Goal: Information Seeking & Learning: Learn about a topic

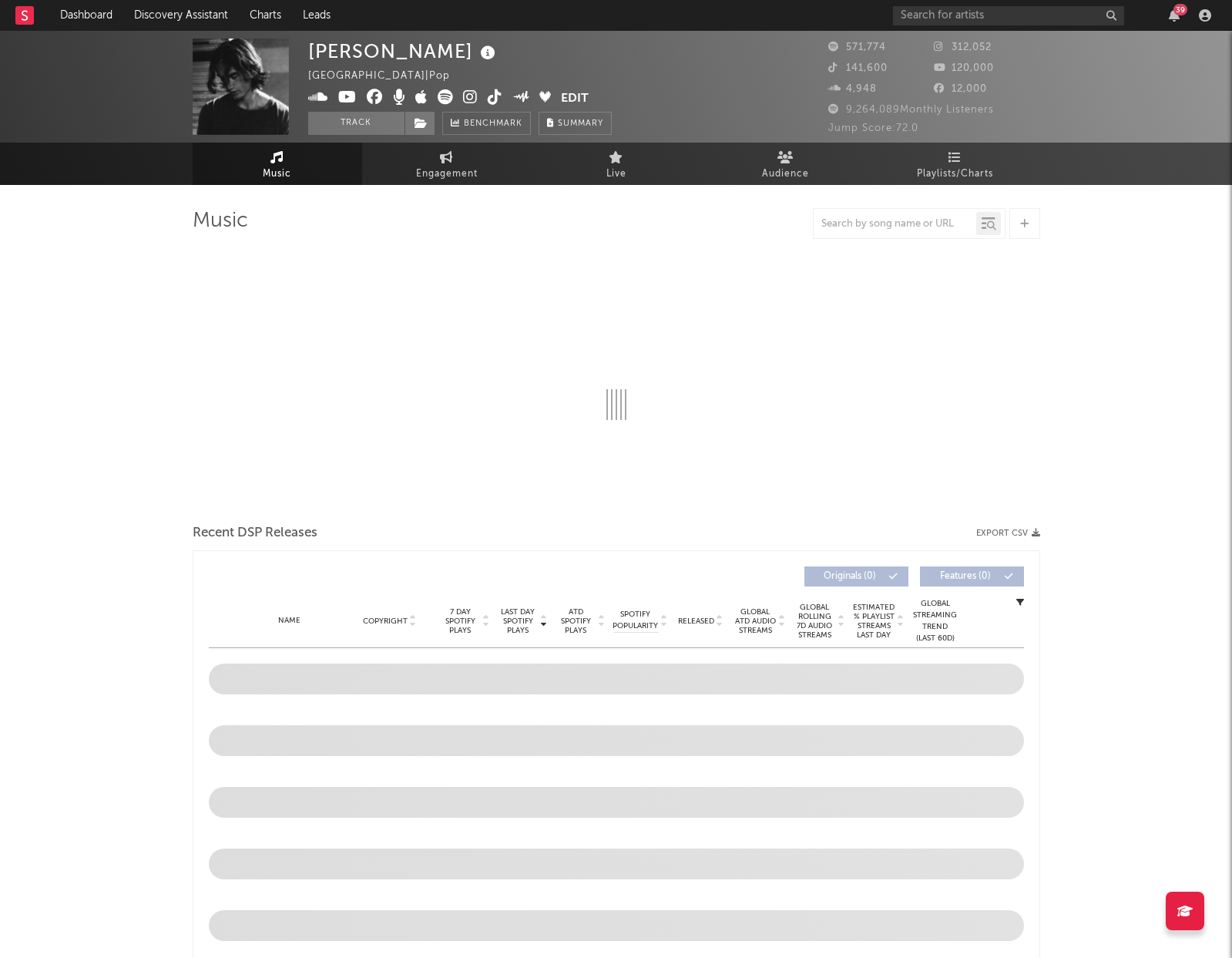
select select "6m"
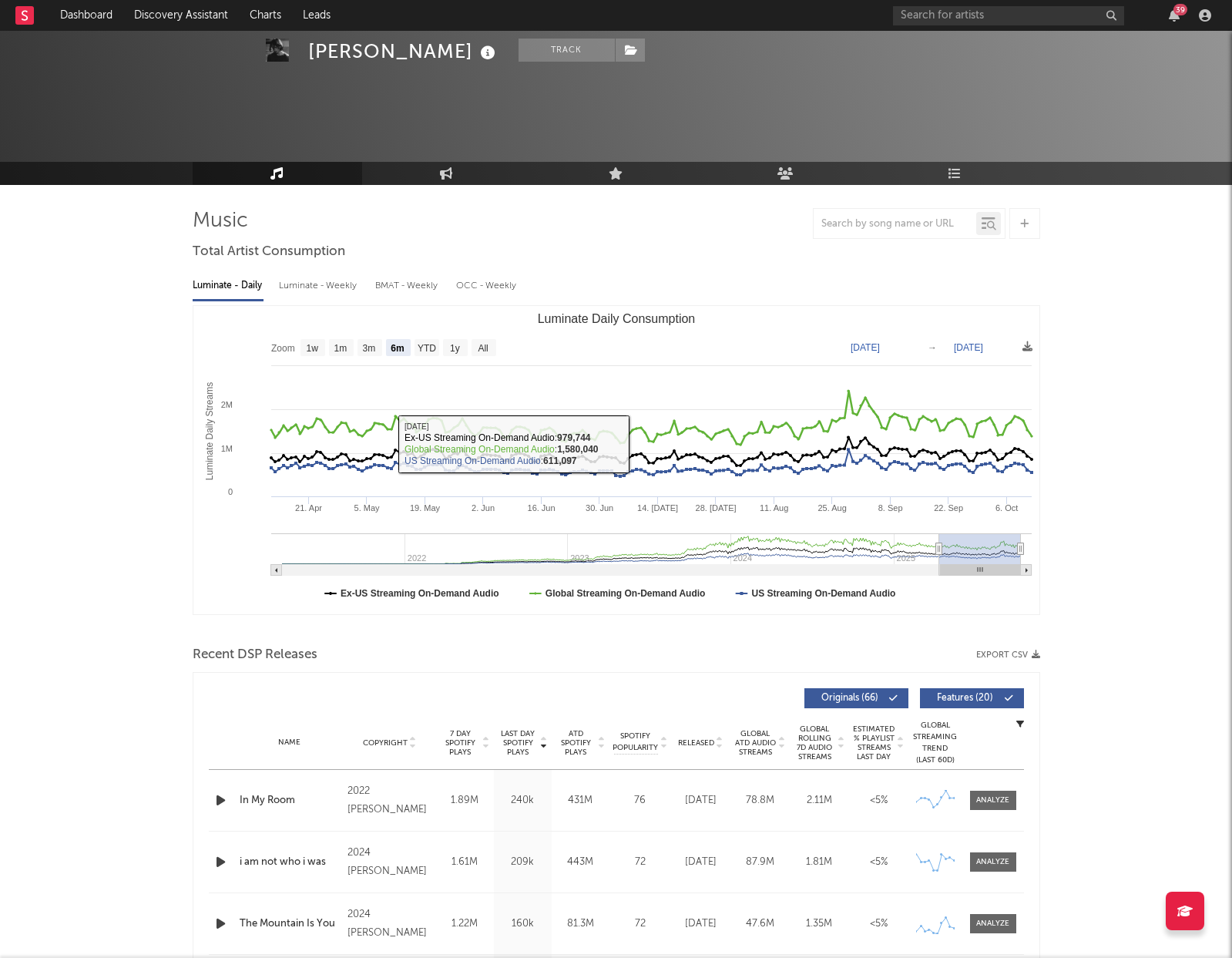
scroll to position [179, 0]
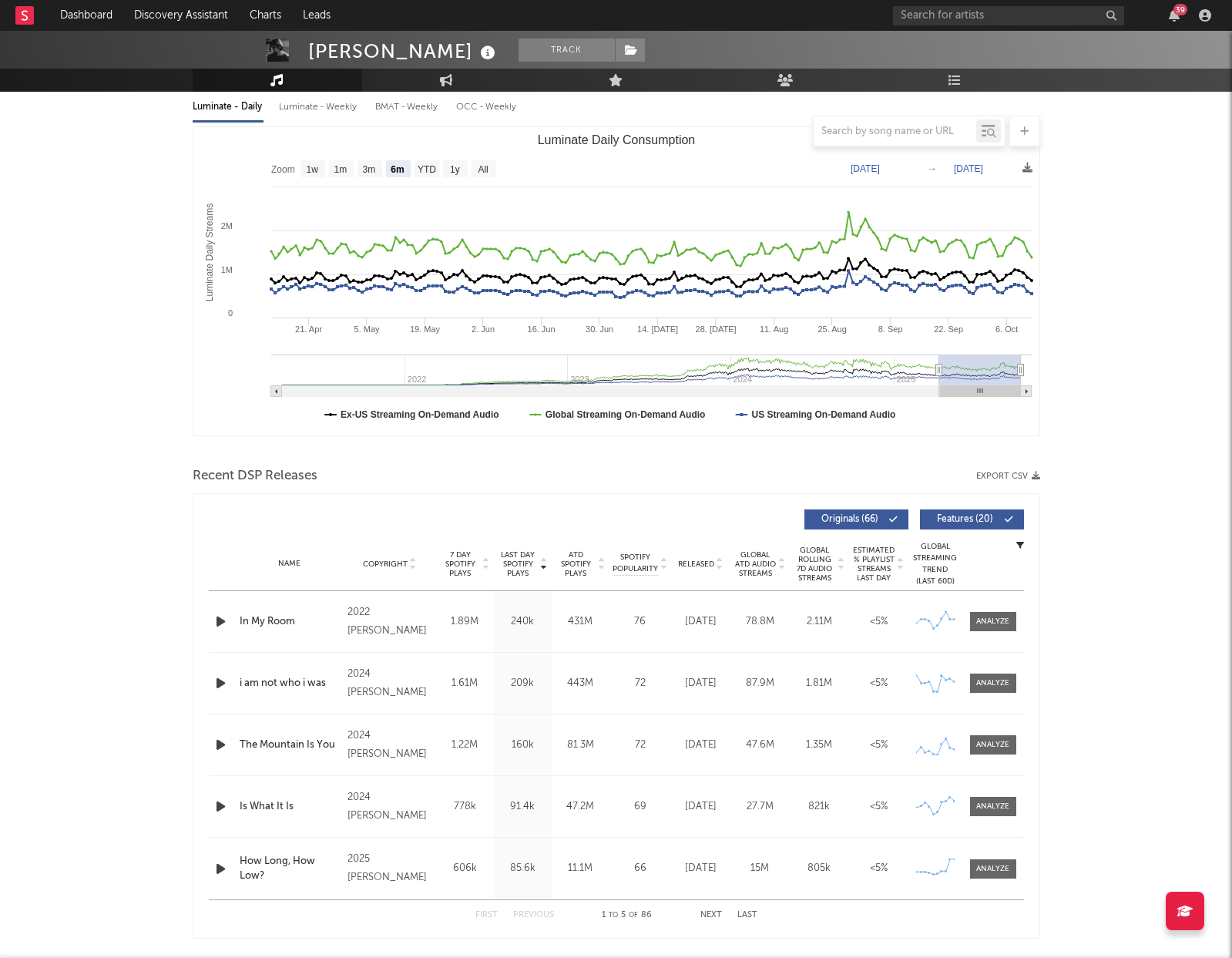
click at [24, 11] on rect at bounding box center [24, 16] width 19 height 19
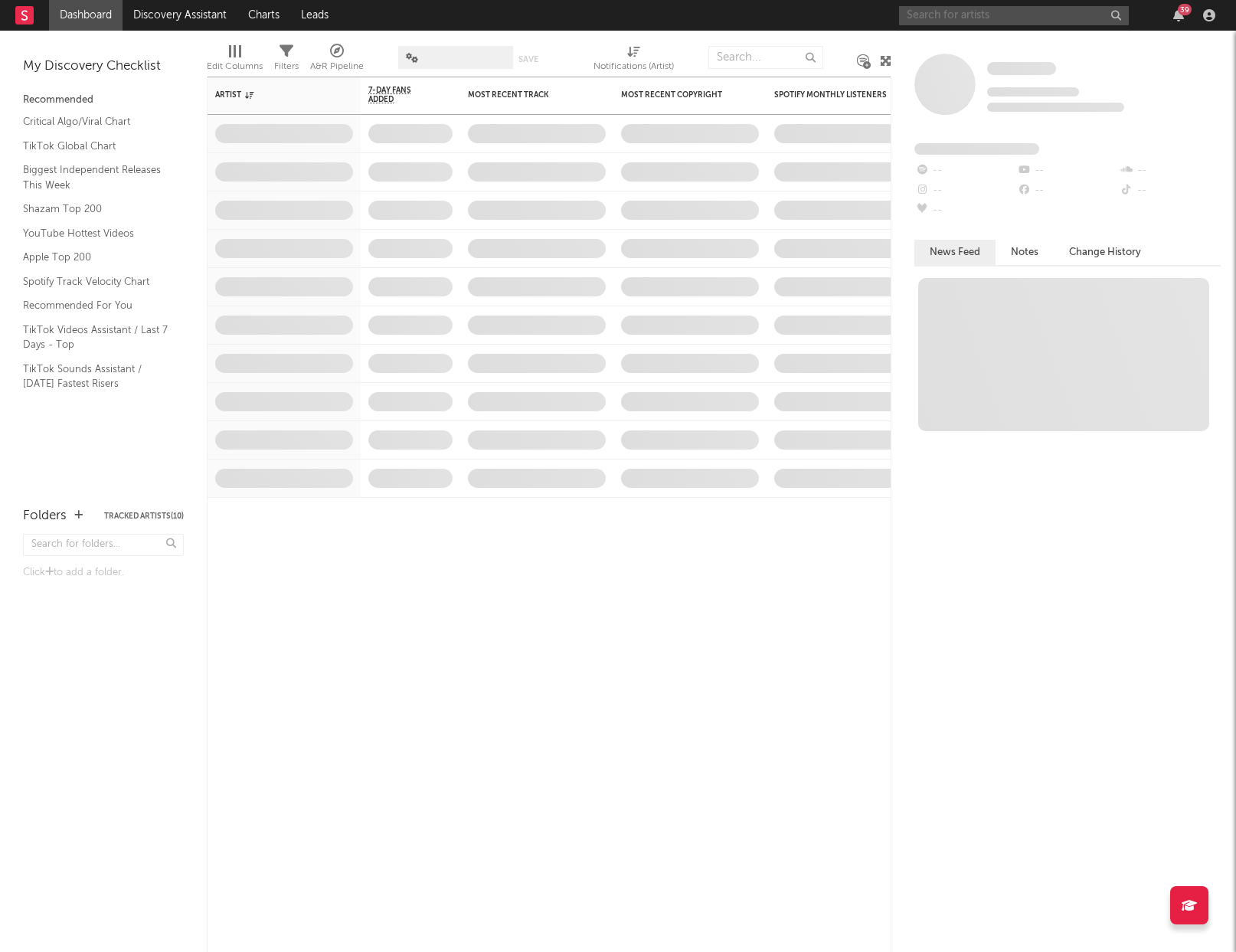
click at [964, 12] on input "text" at bounding box center [1013, 16] width 229 height 19
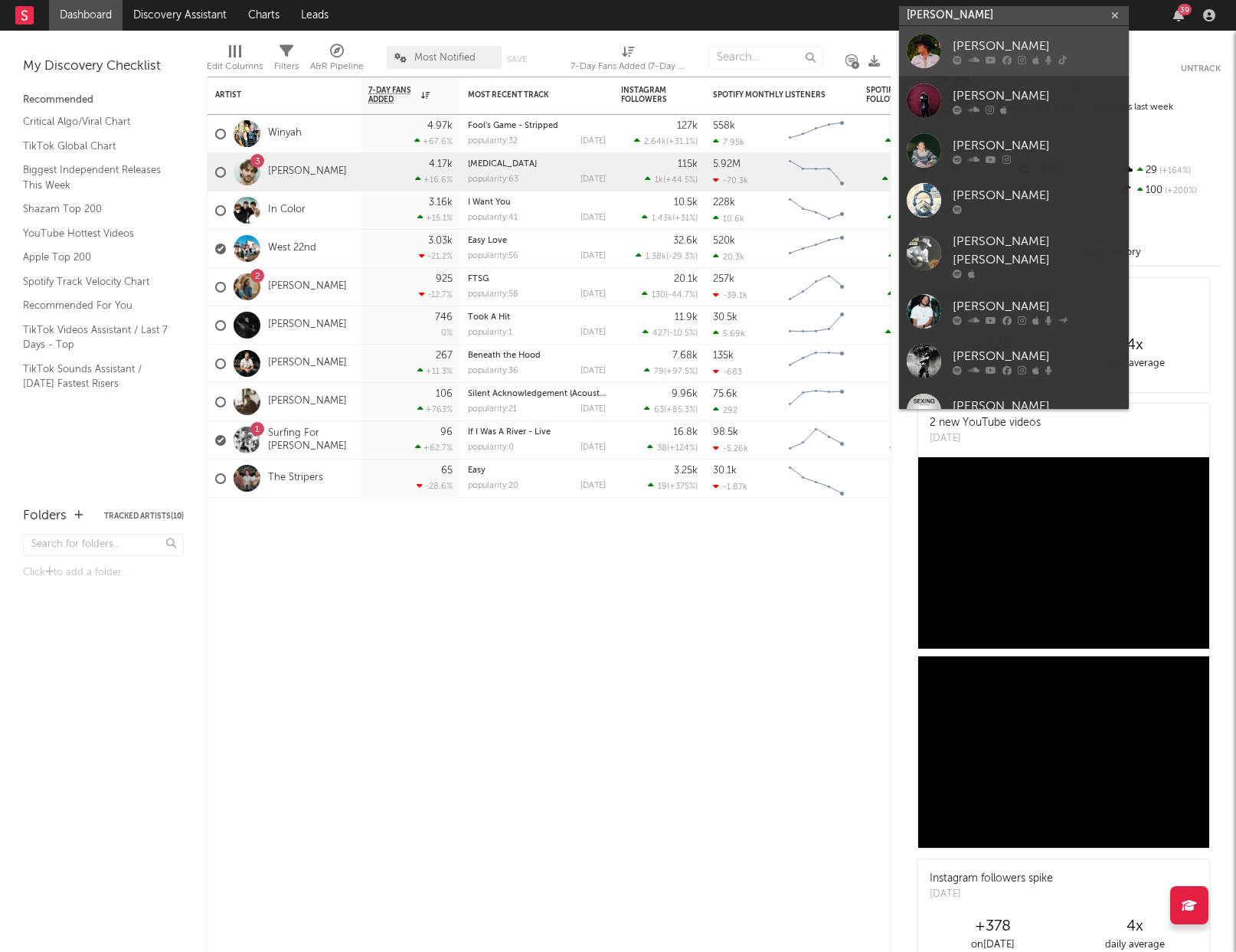
type input "[PERSON_NAME]"
click at [1043, 43] on div "[PERSON_NAME]" at bounding box center [1037, 46] width 169 height 19
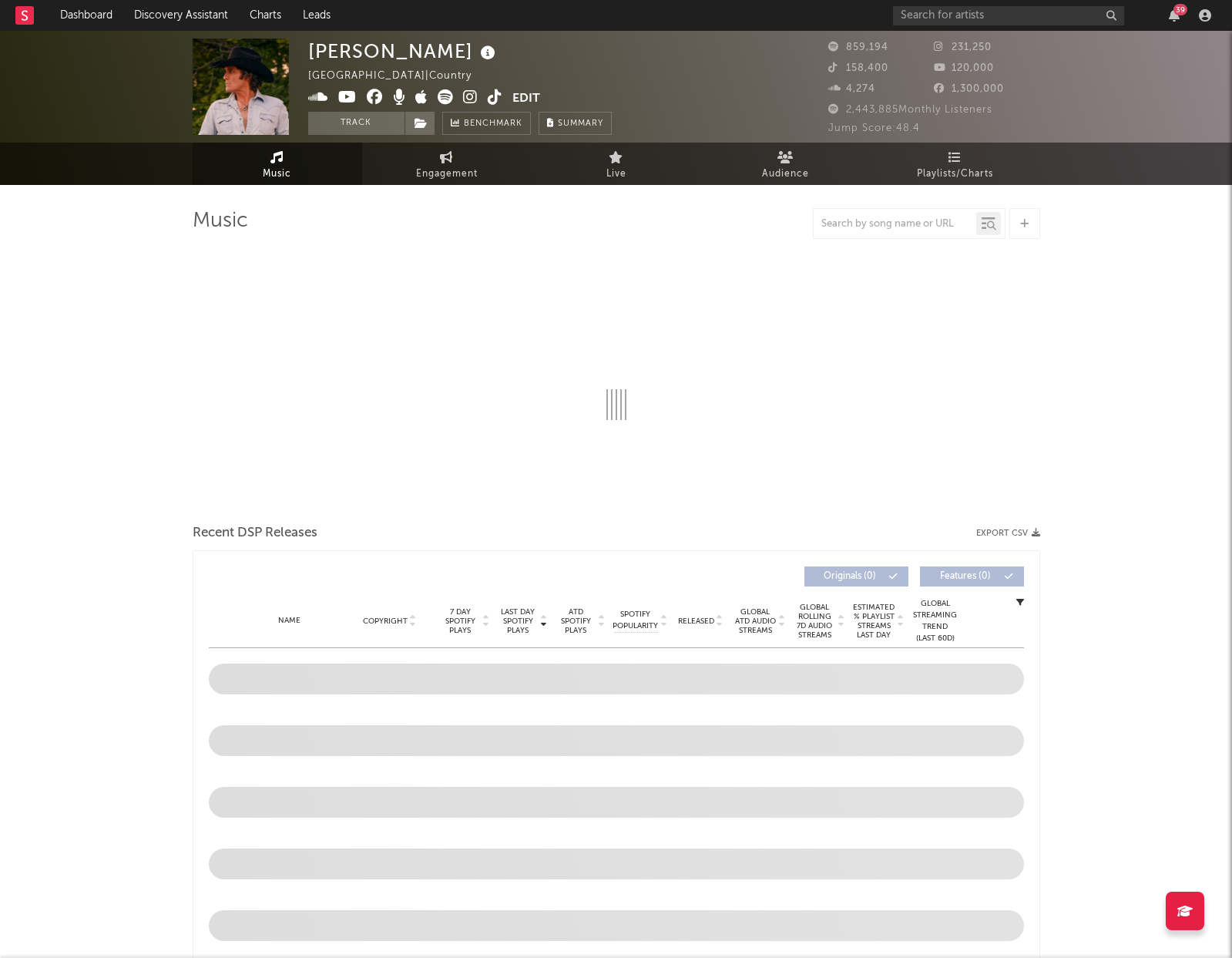
select select "6m"
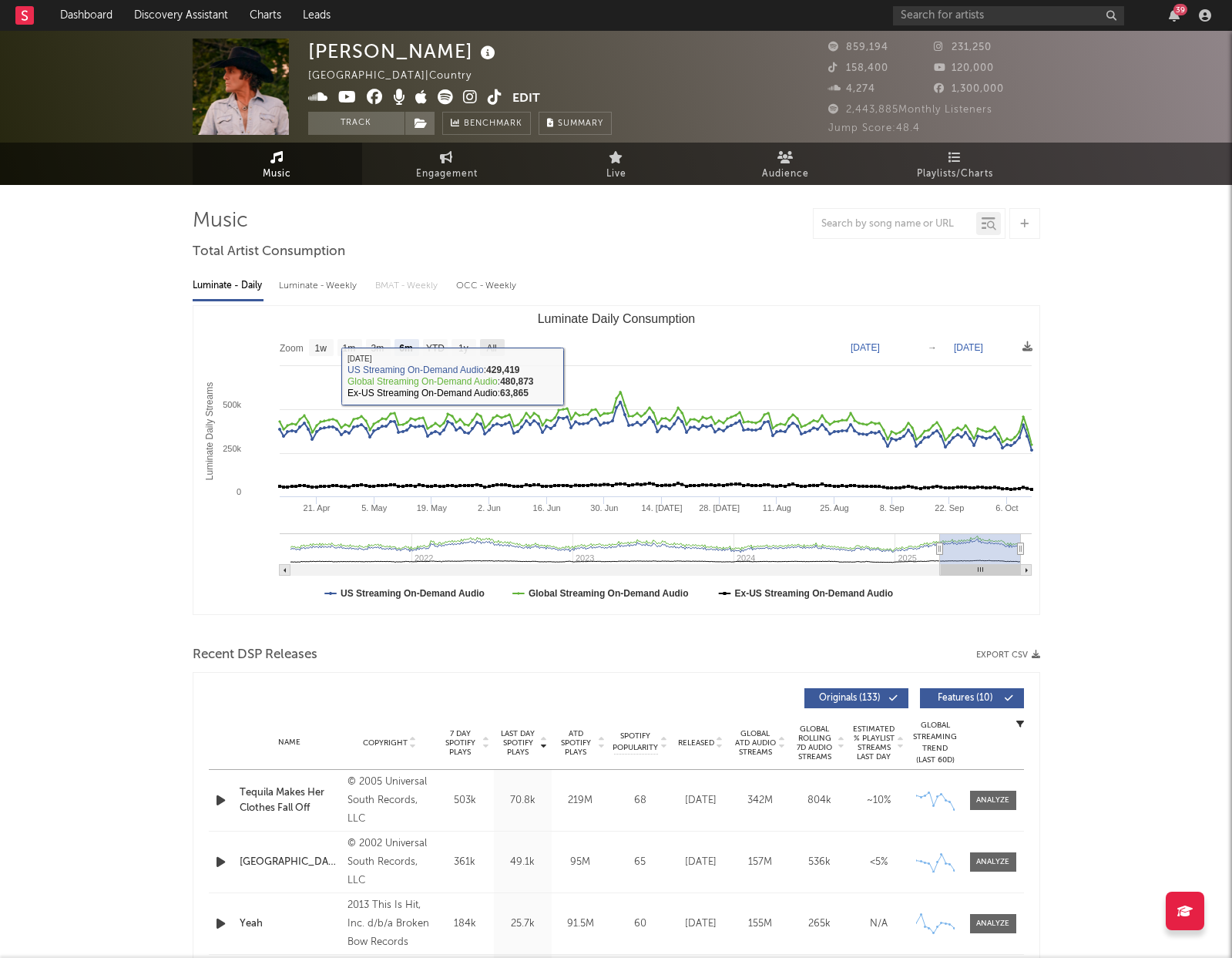
click at [495, 347] on text "All" at bounding box center [491, 348] width 10 height 10
select select "All"
type input "[DATE]"
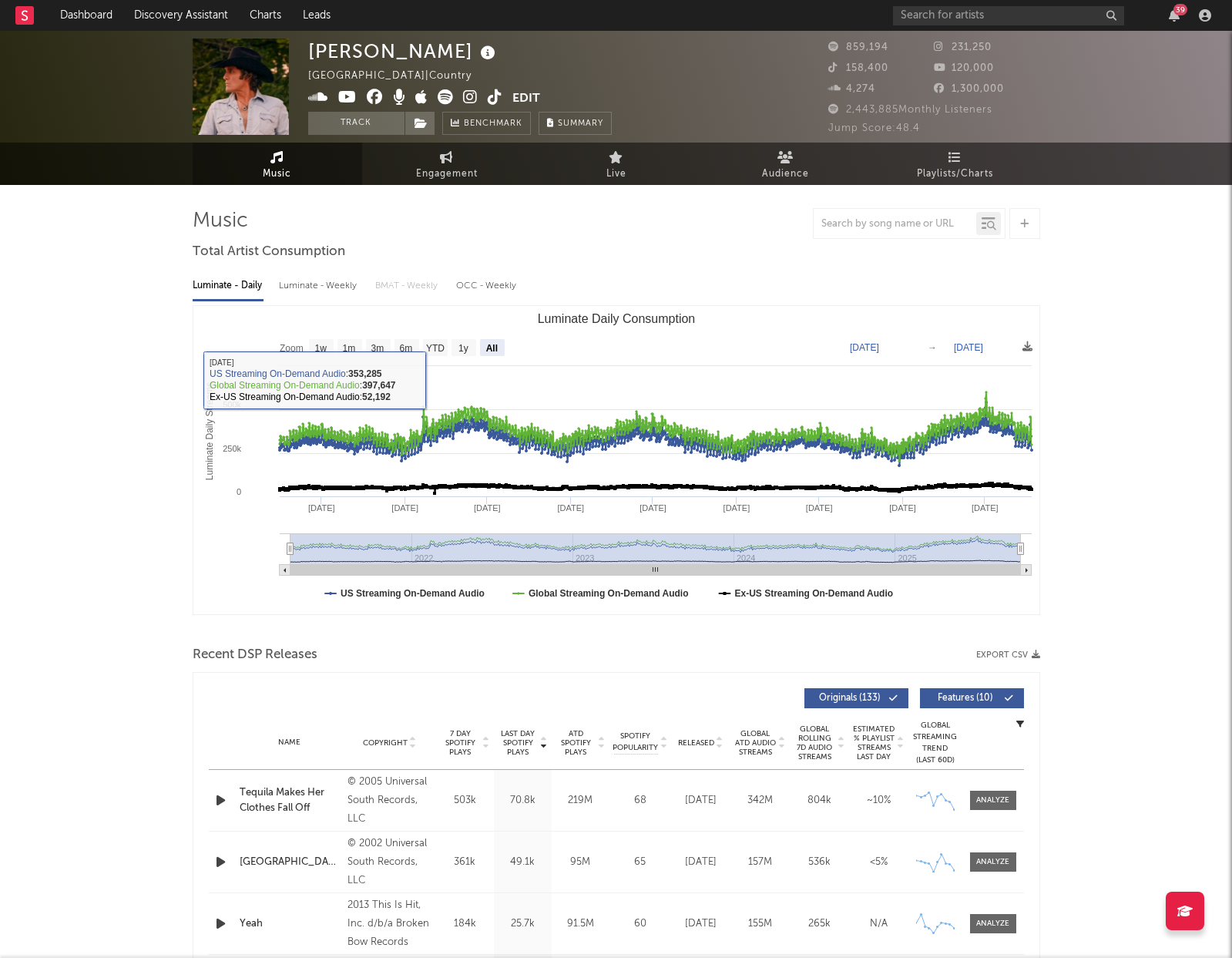
click at [317, 276] on div "Luminate - Weekly" at bounding box center [319, 286] width 81 height 26
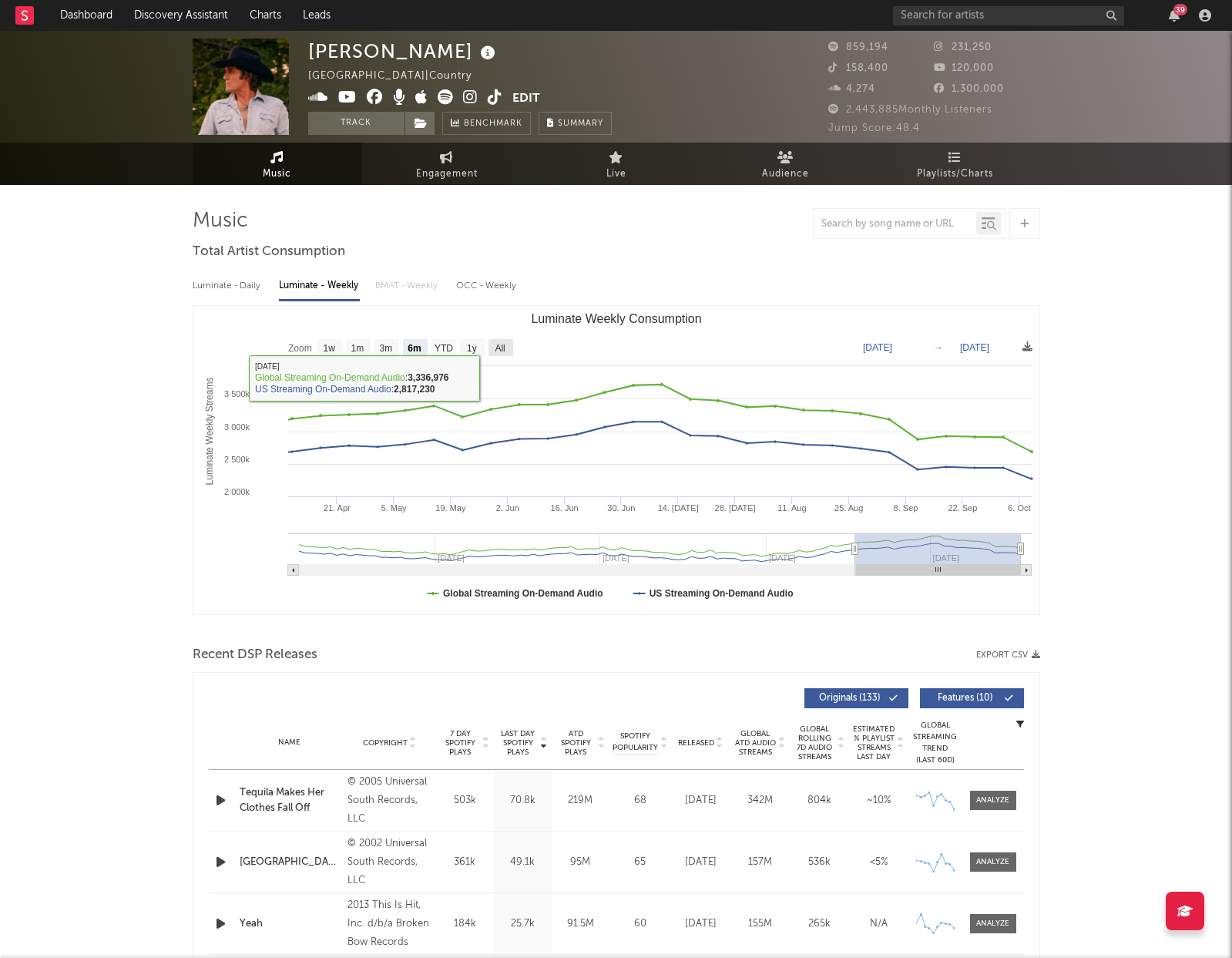
click at [503, 345] on text "All" at bounding box center [499, 348] width 10 height 10
select select "All"
type input "[DATE]"
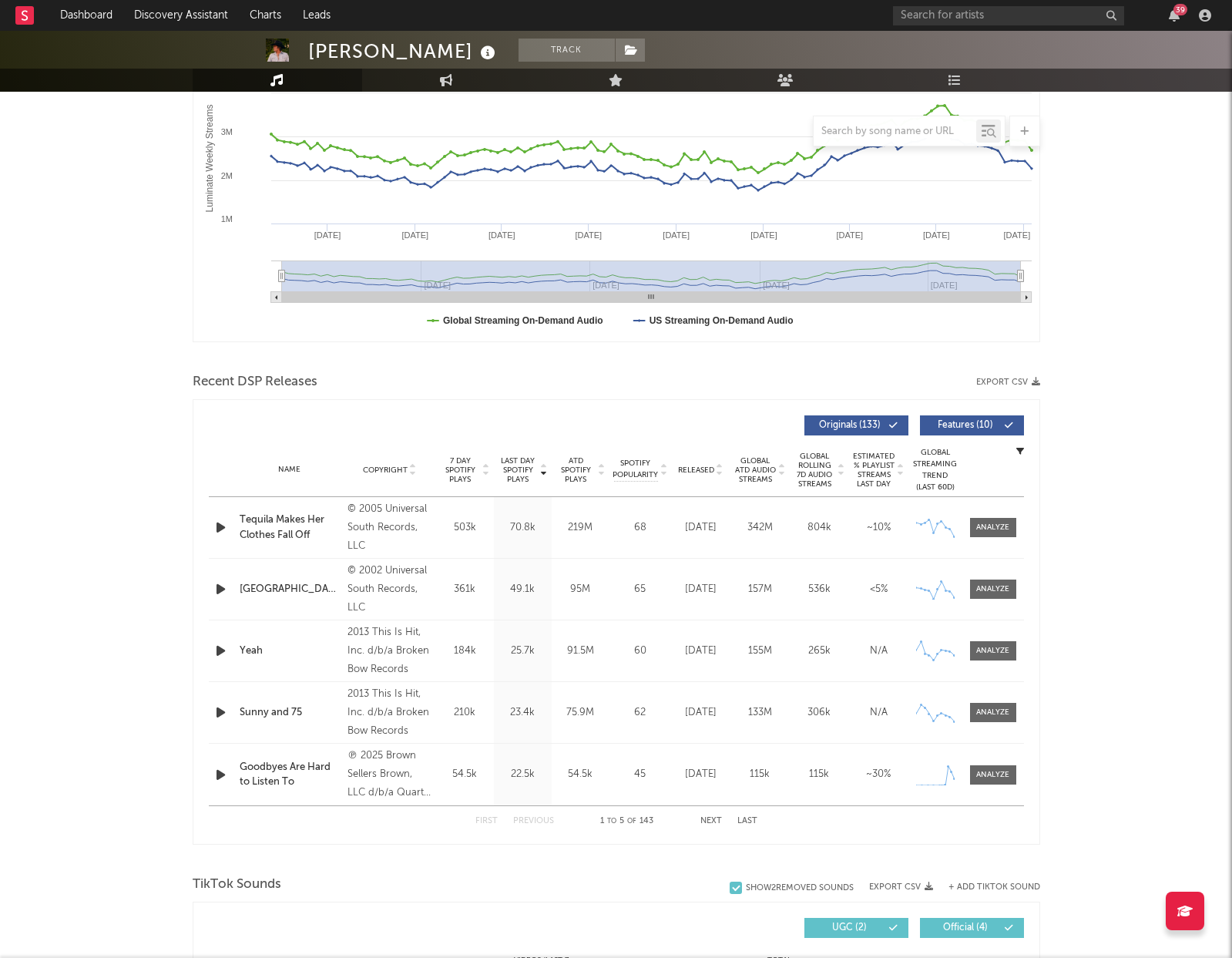
scroll to position [268, 0]
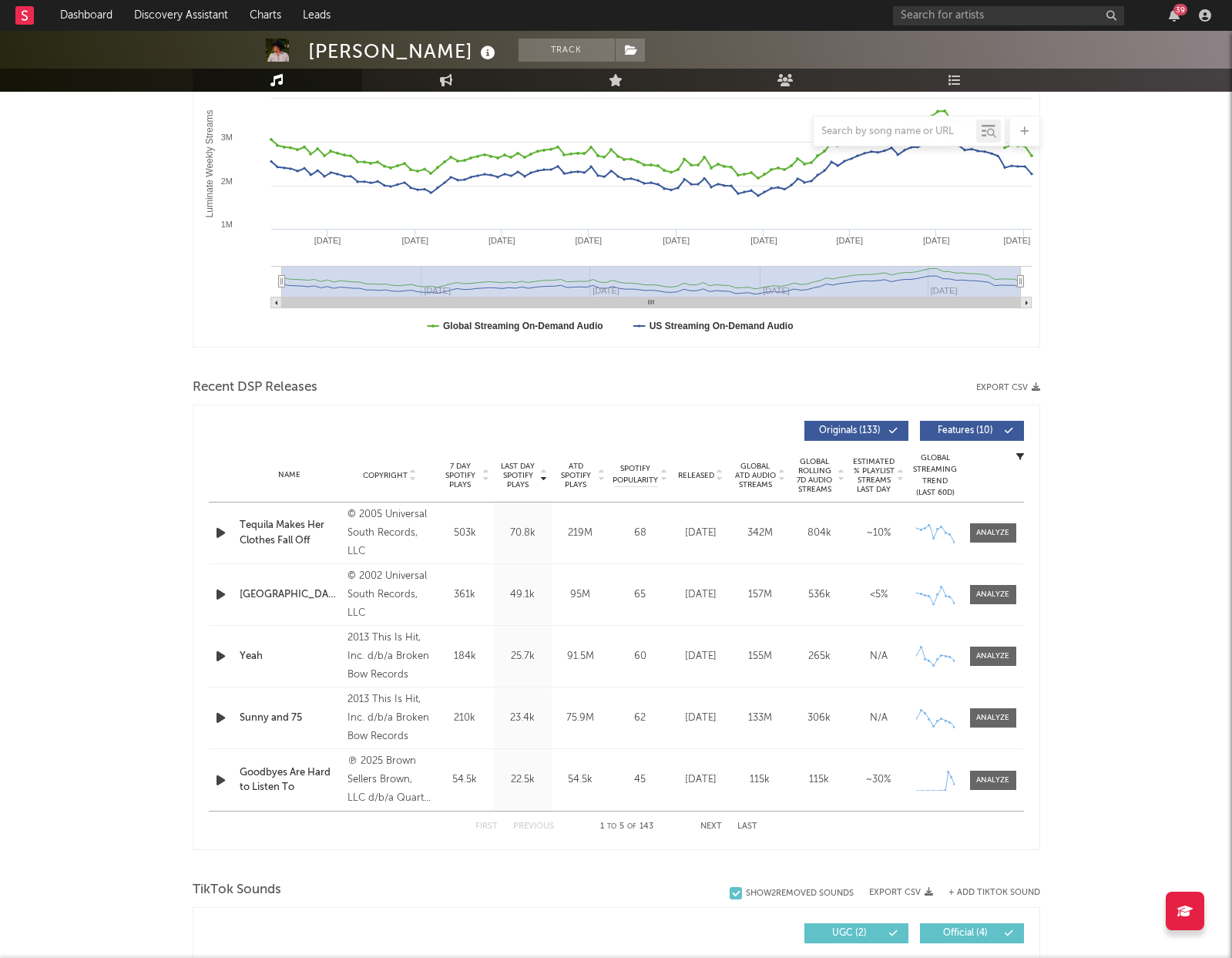
click at [699, 472] on span "Released" at bounding box center [696, 476] width 36 height 9
click at [1013, 586] on span at bounding box center [993, 594] width 46 height 19
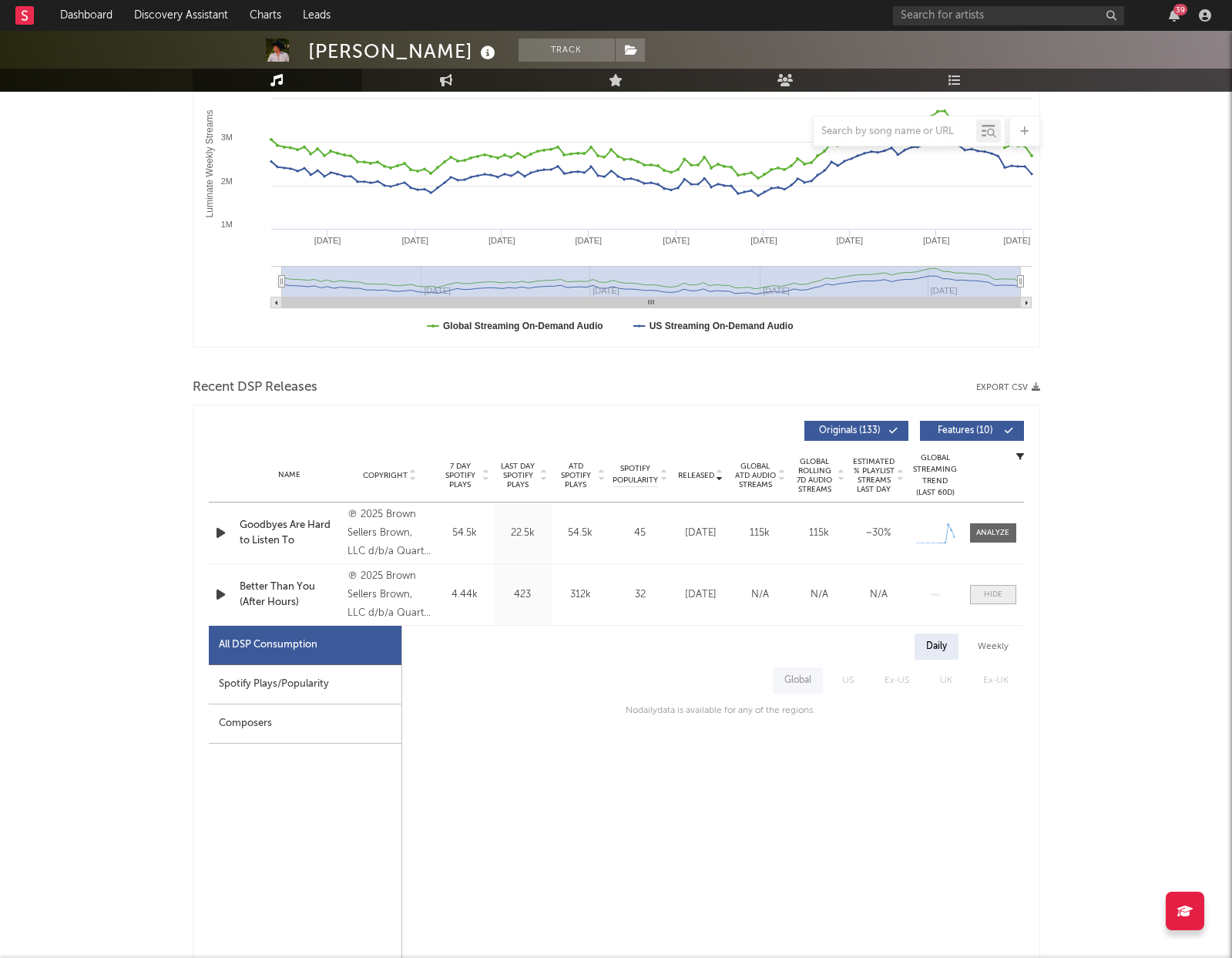
click at [1012, 598] on span at bounding box center [993, 594] width 46 height 19
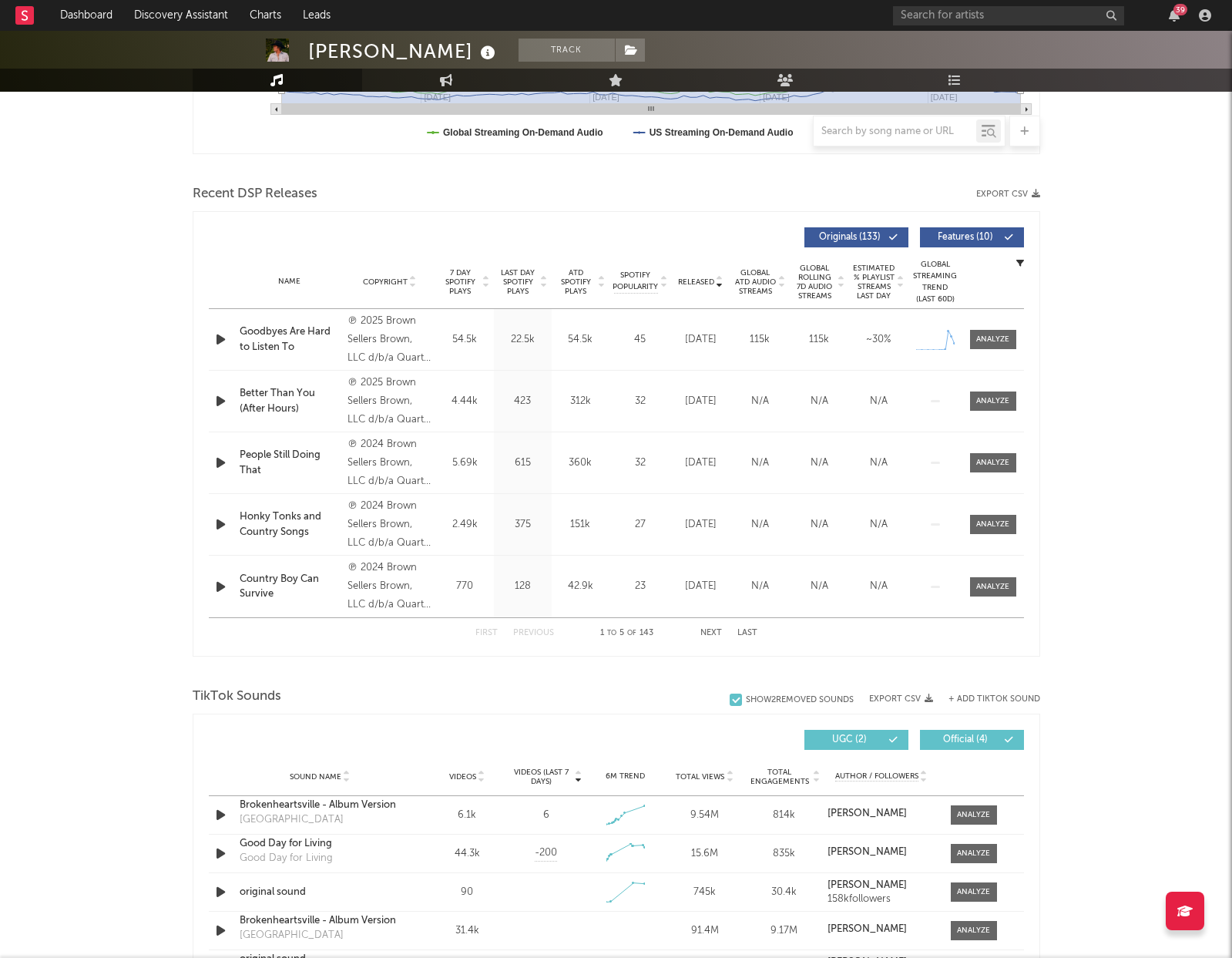
scroll to position [886, 0]
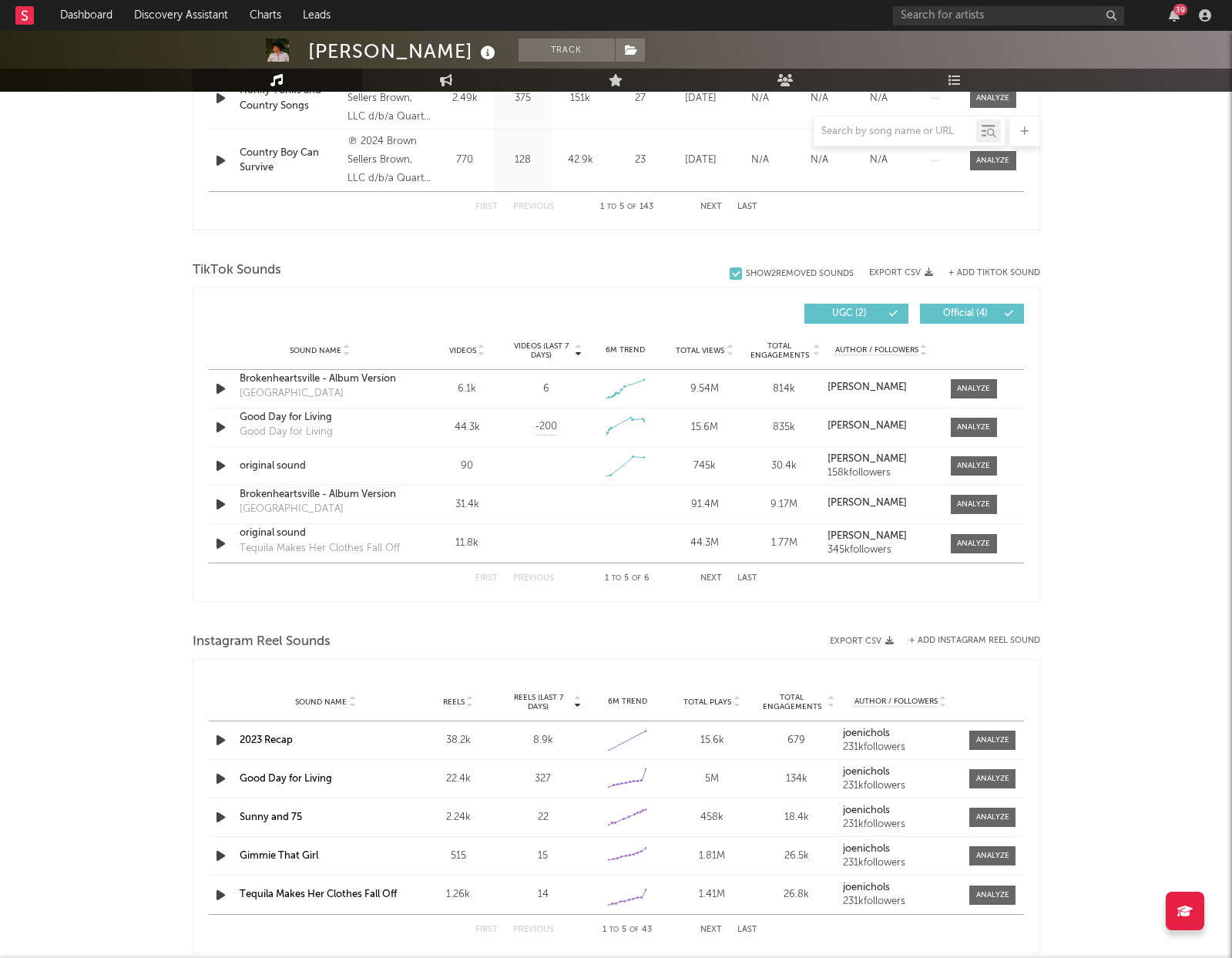
click at [704, 353] on span "Total Views" at bounding box center [700, 350] width 49 height 9
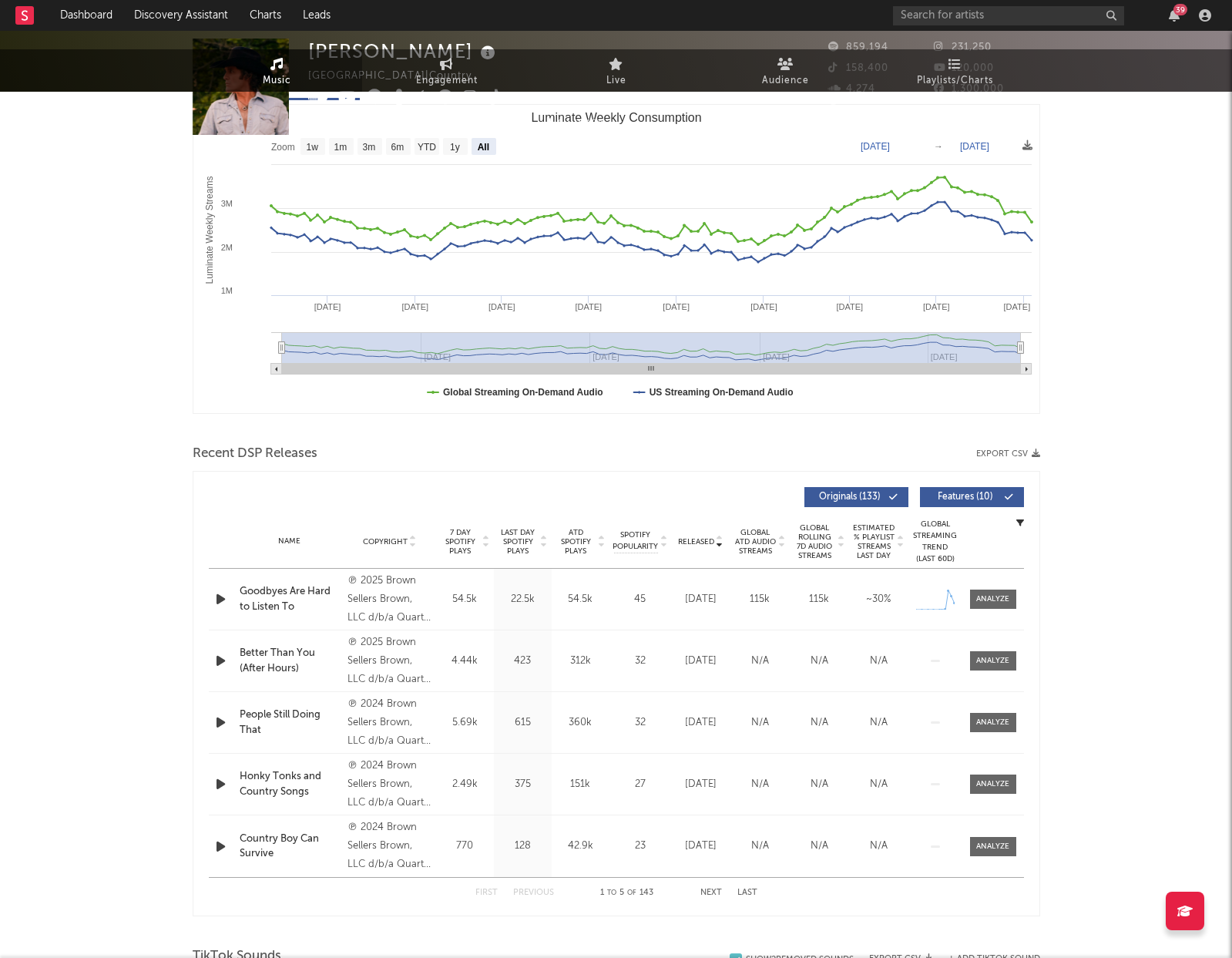
scroll to position [0, 0]
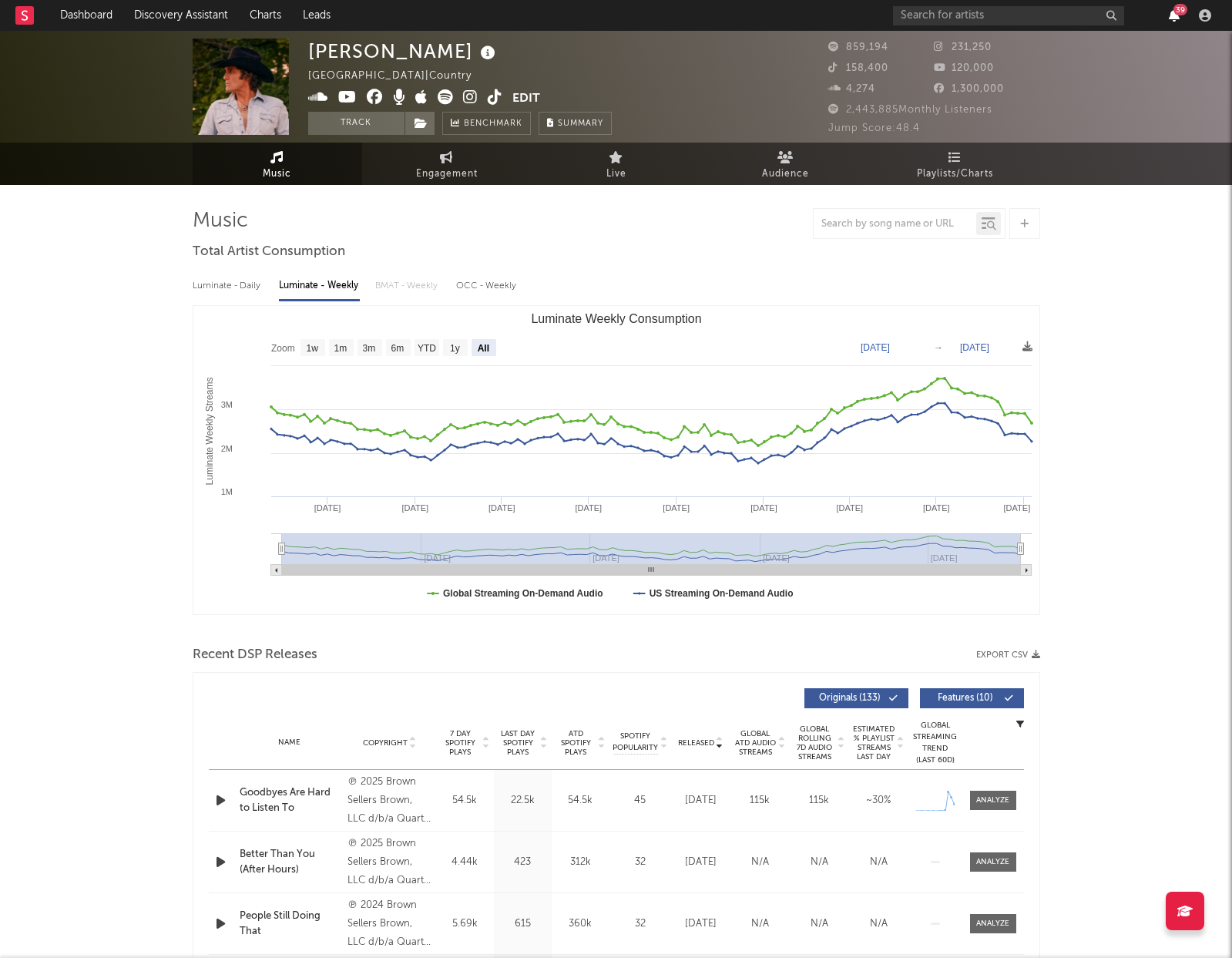
click at [1169, 18] on icon "button" at bounding box center [1174, 15] width 10 height 12
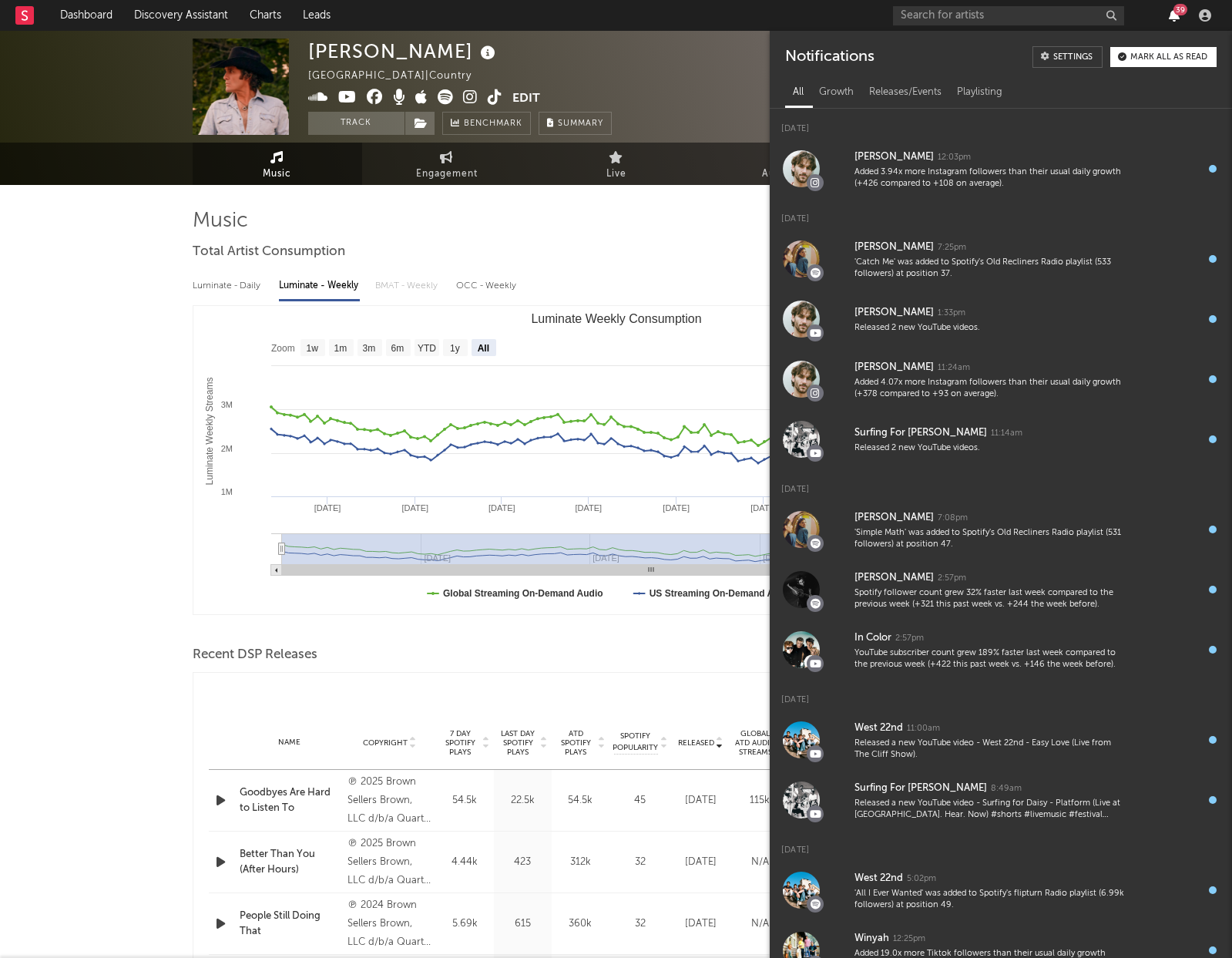
click at [1169, 18] on icon "button" at bounding box center [1174, 15] width 10 height 12
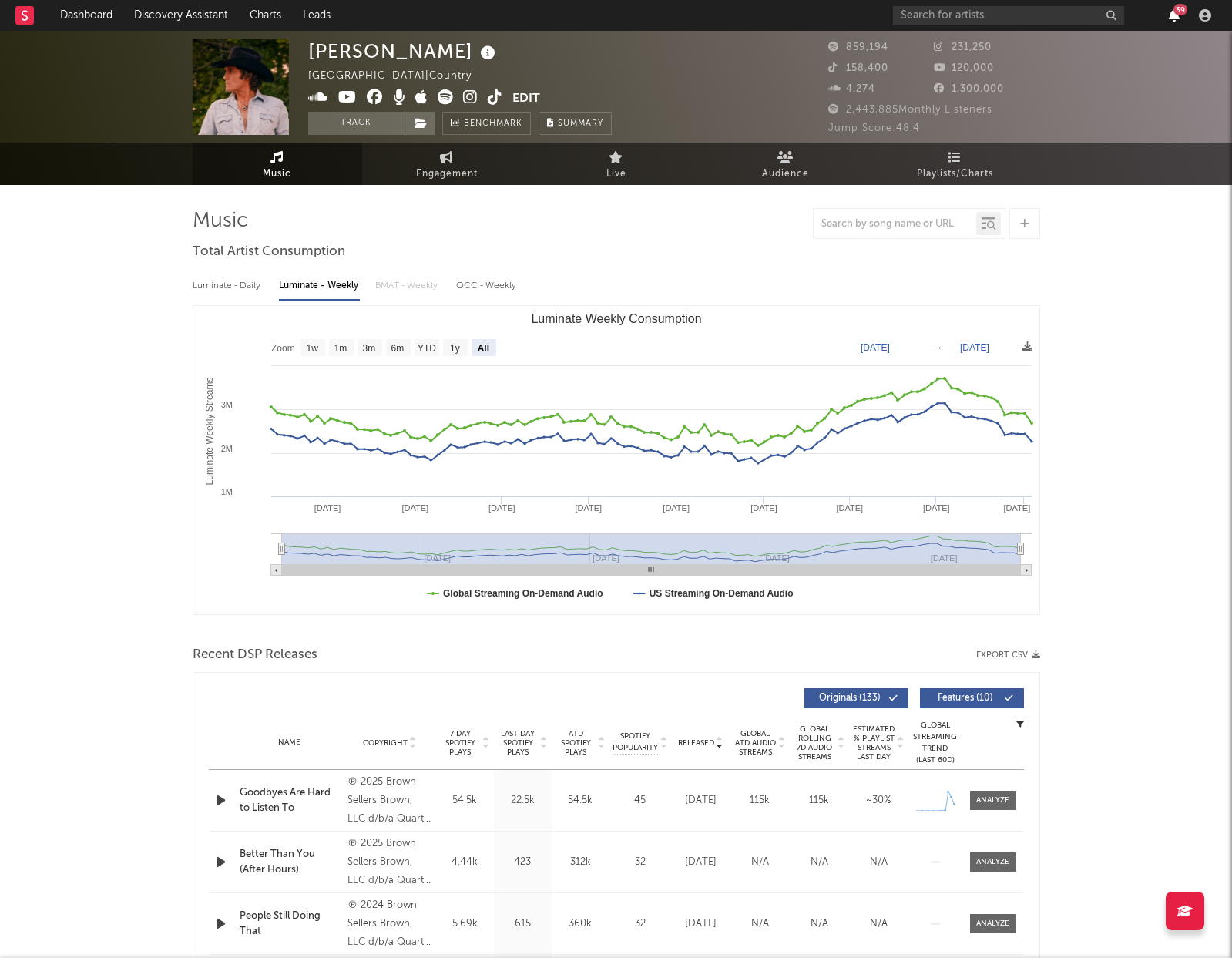
click at [1169, 18] on icon "button" at bounding box center [1174, 15] width 10 height 12
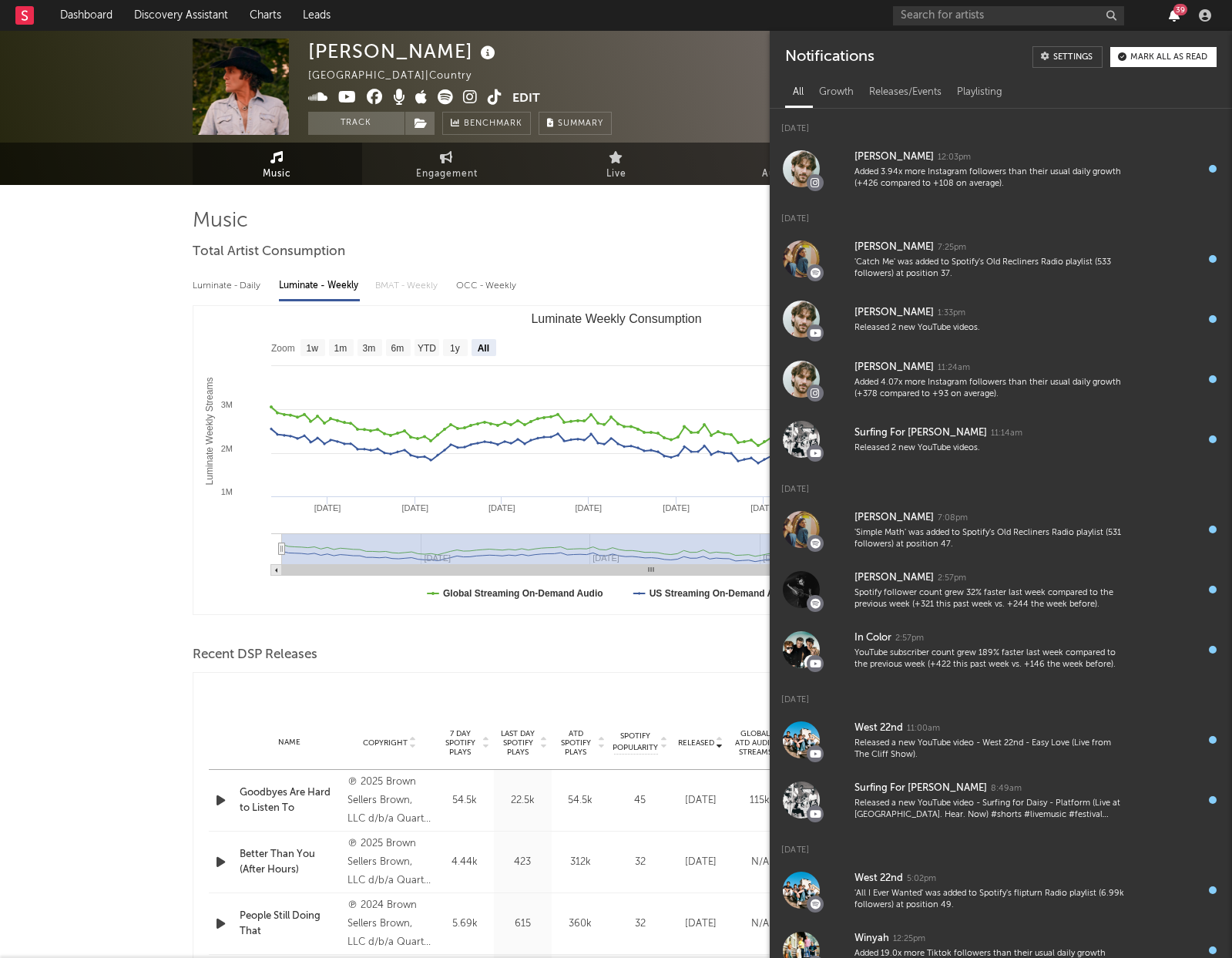
click at [1169, 18] on icon "button" at bounding box center [1174, 15] width 10 height 12
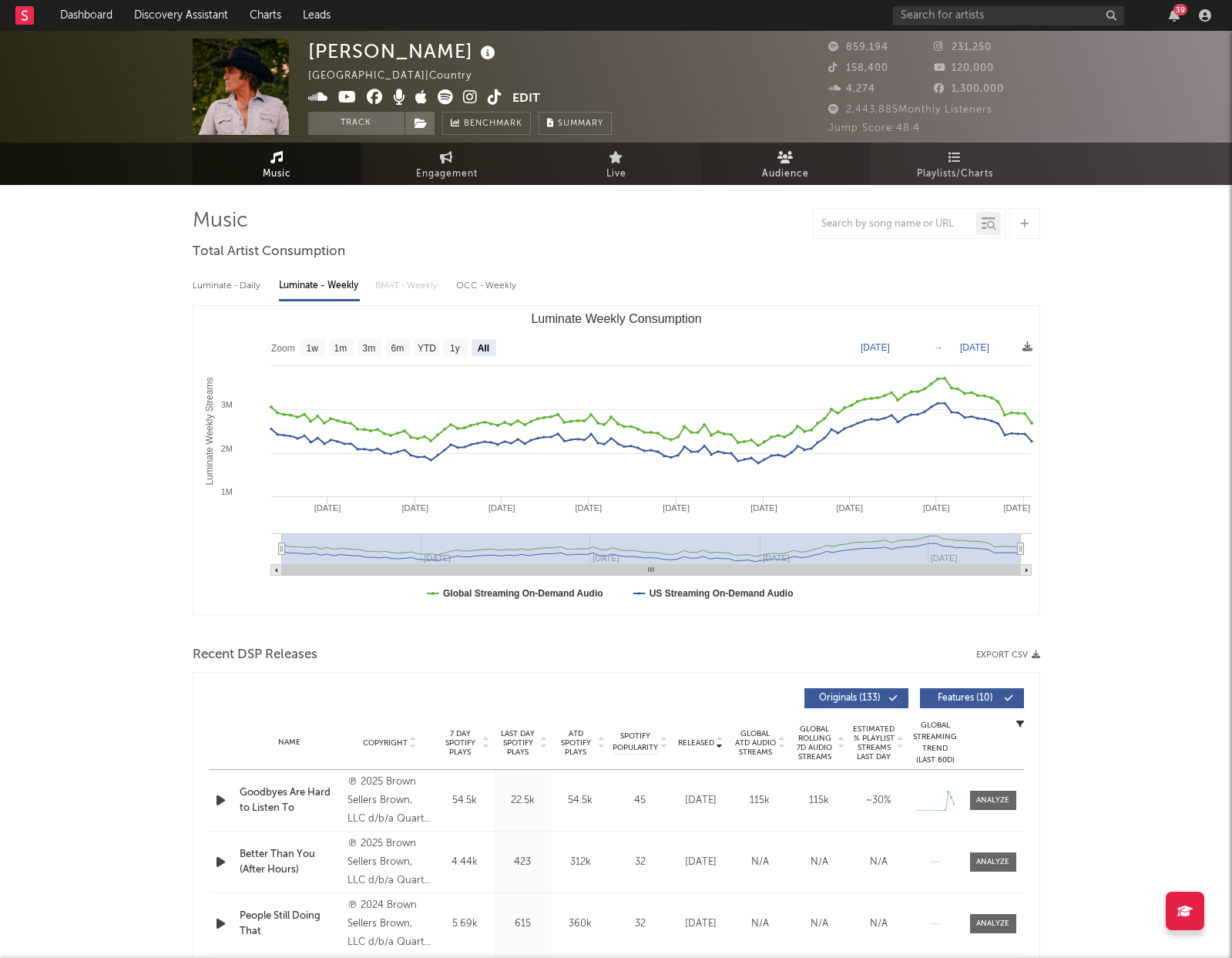
click at [802, 175] on span "Audience" at bounding box center [786, 174] width 47 height 19
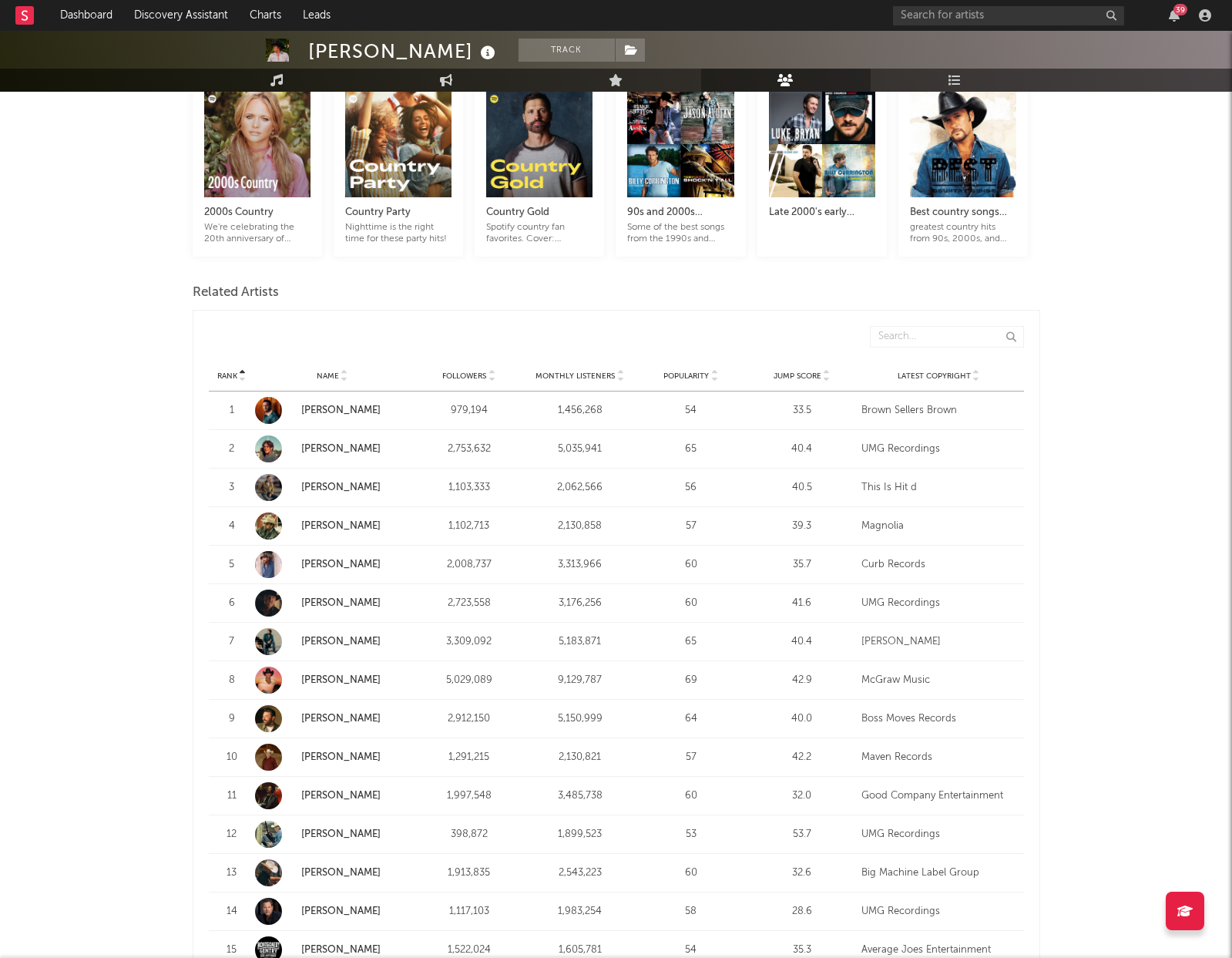
scroll to position [388, 0]
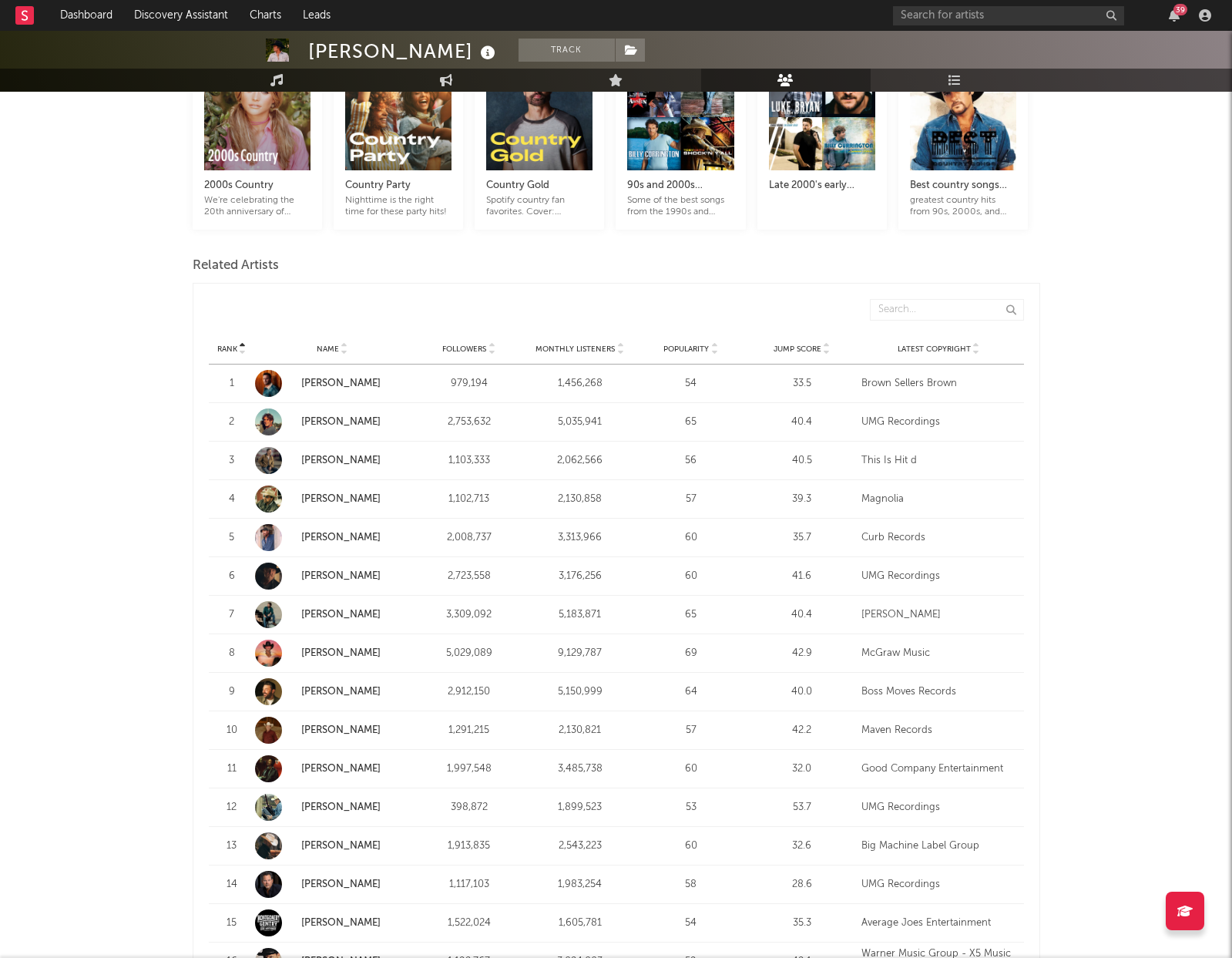
click at [590, 349] on span "Monthly Listeners" at bounding box center [575, 349] width 79 height 9
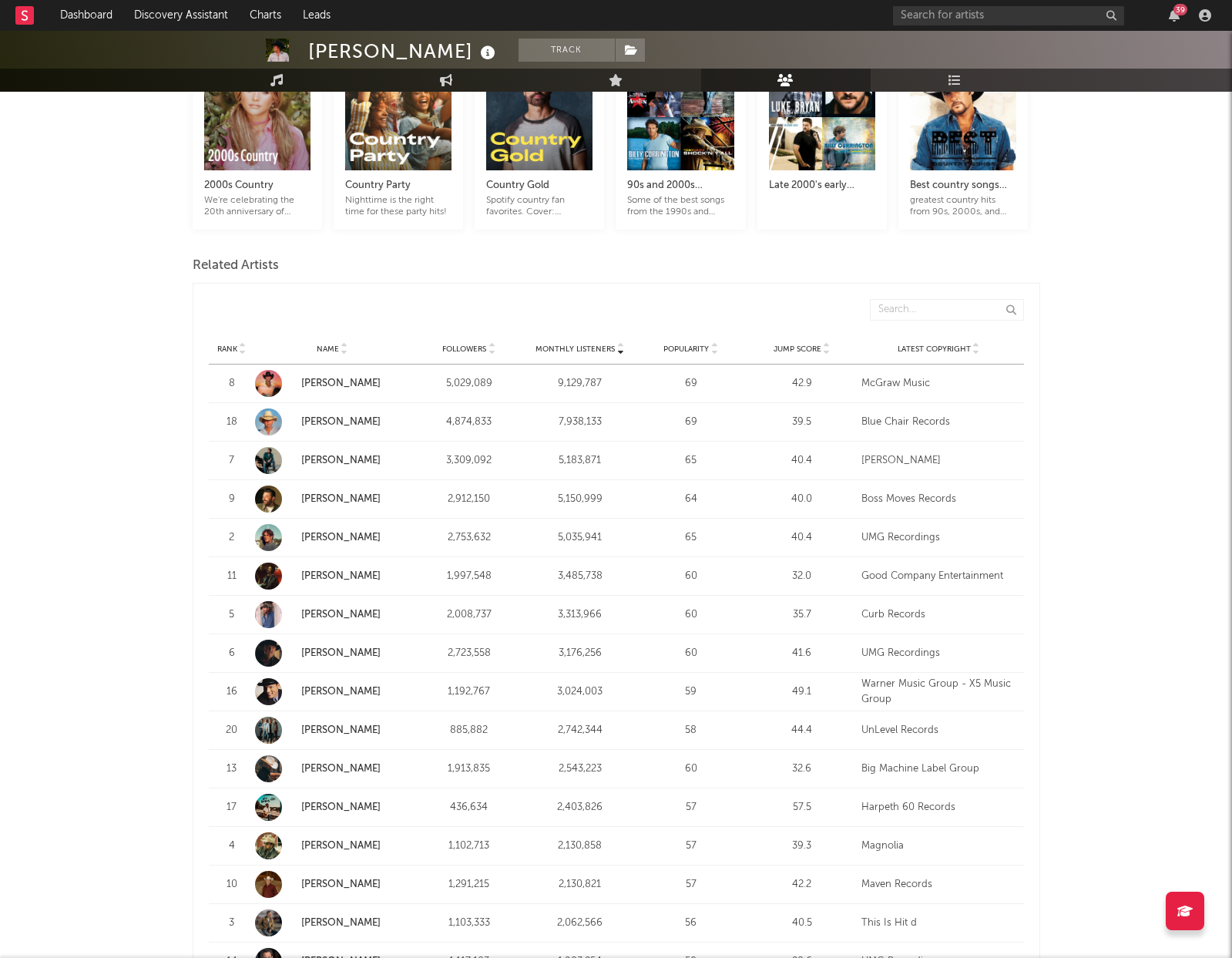
click at [336, 416] on strong "[PERSON_NAME]" at bounding box center [355, 422] width 108 height 15
click at [954, 21] on input "text" at bounding box center [1008, 16] width 231 height 19
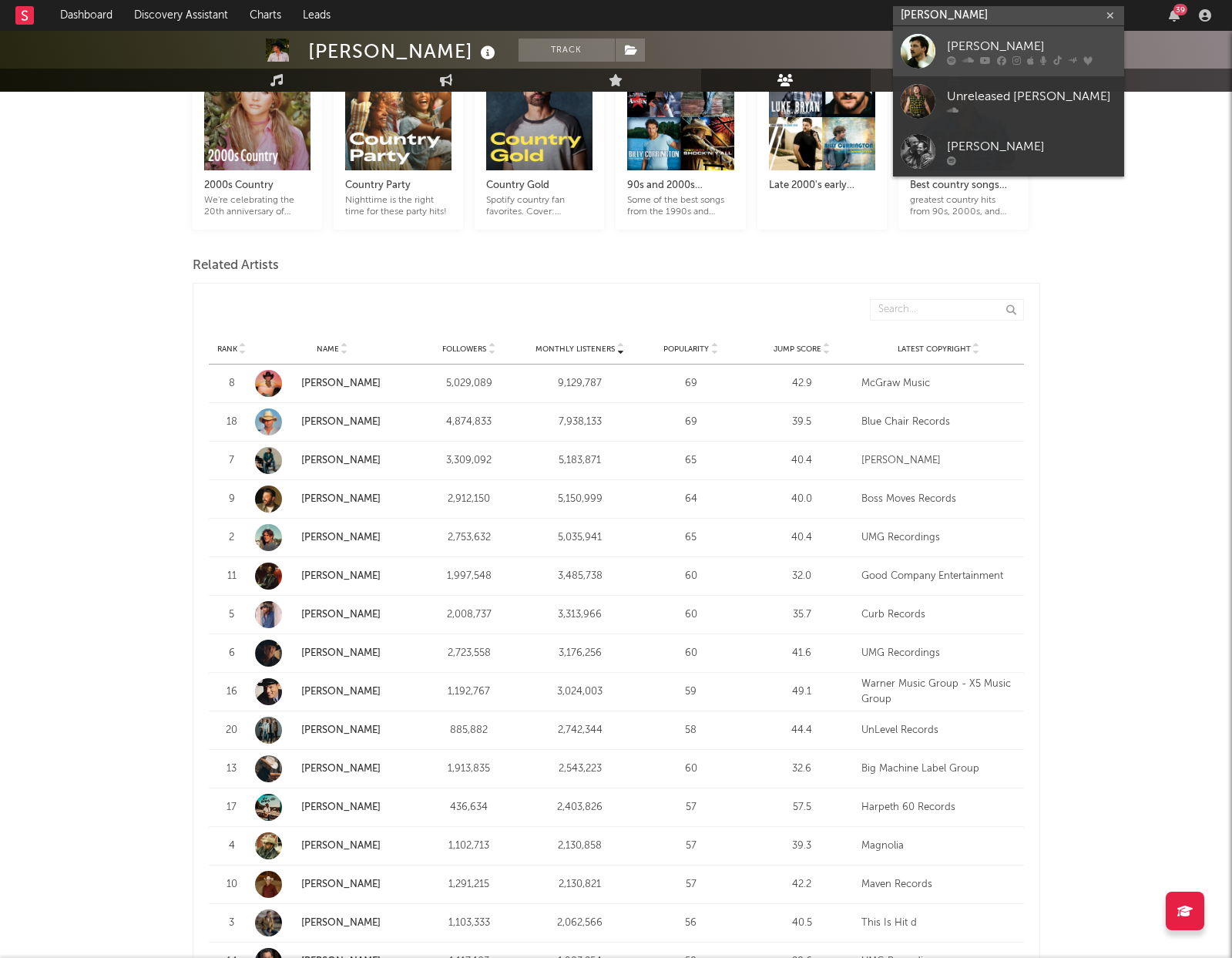
type input "[PERSON_NAME]"
click at [953, 39] on div "[PERSON_NAME]" at bounding box center [1031, 46] width 170 height 19
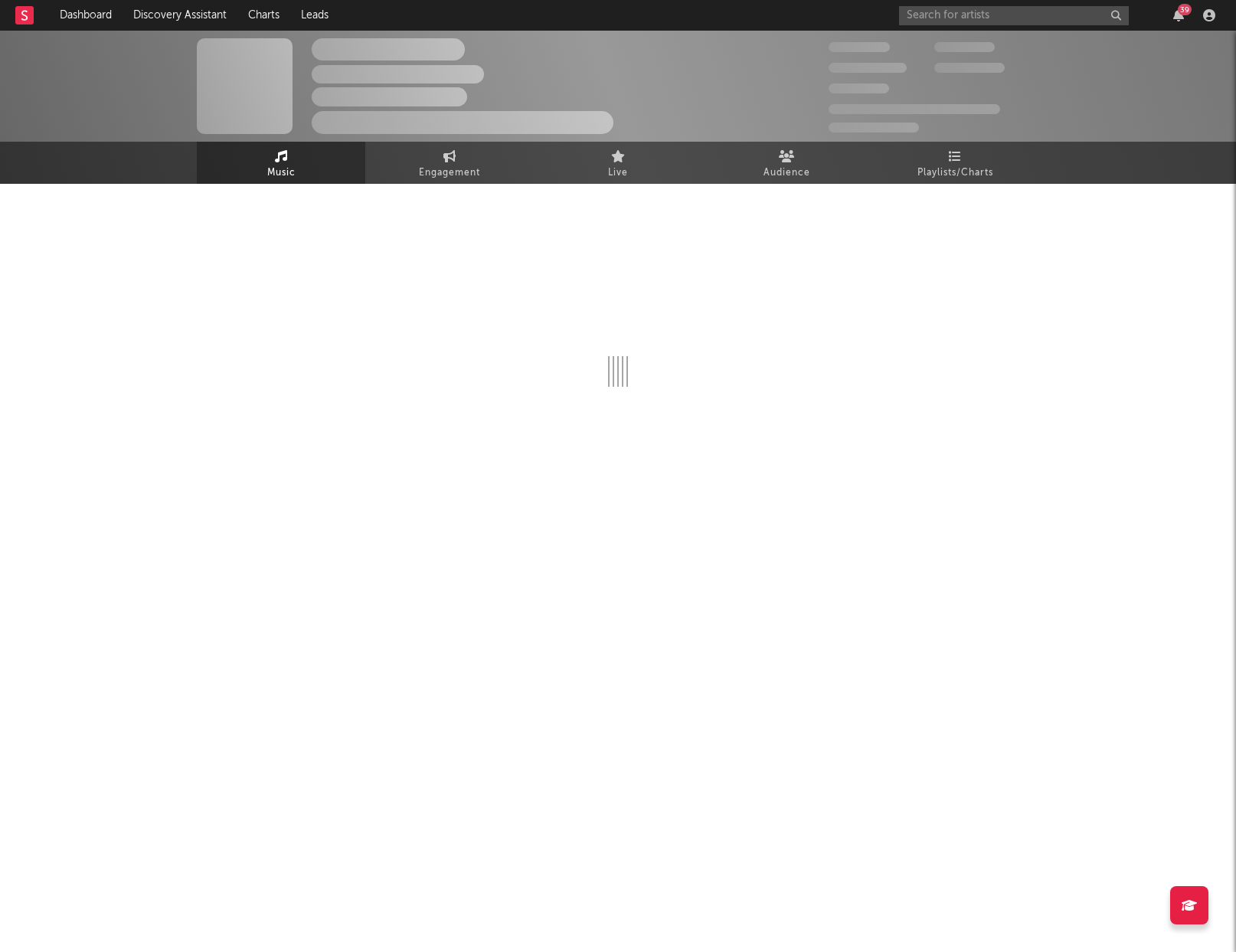
select select "6m"
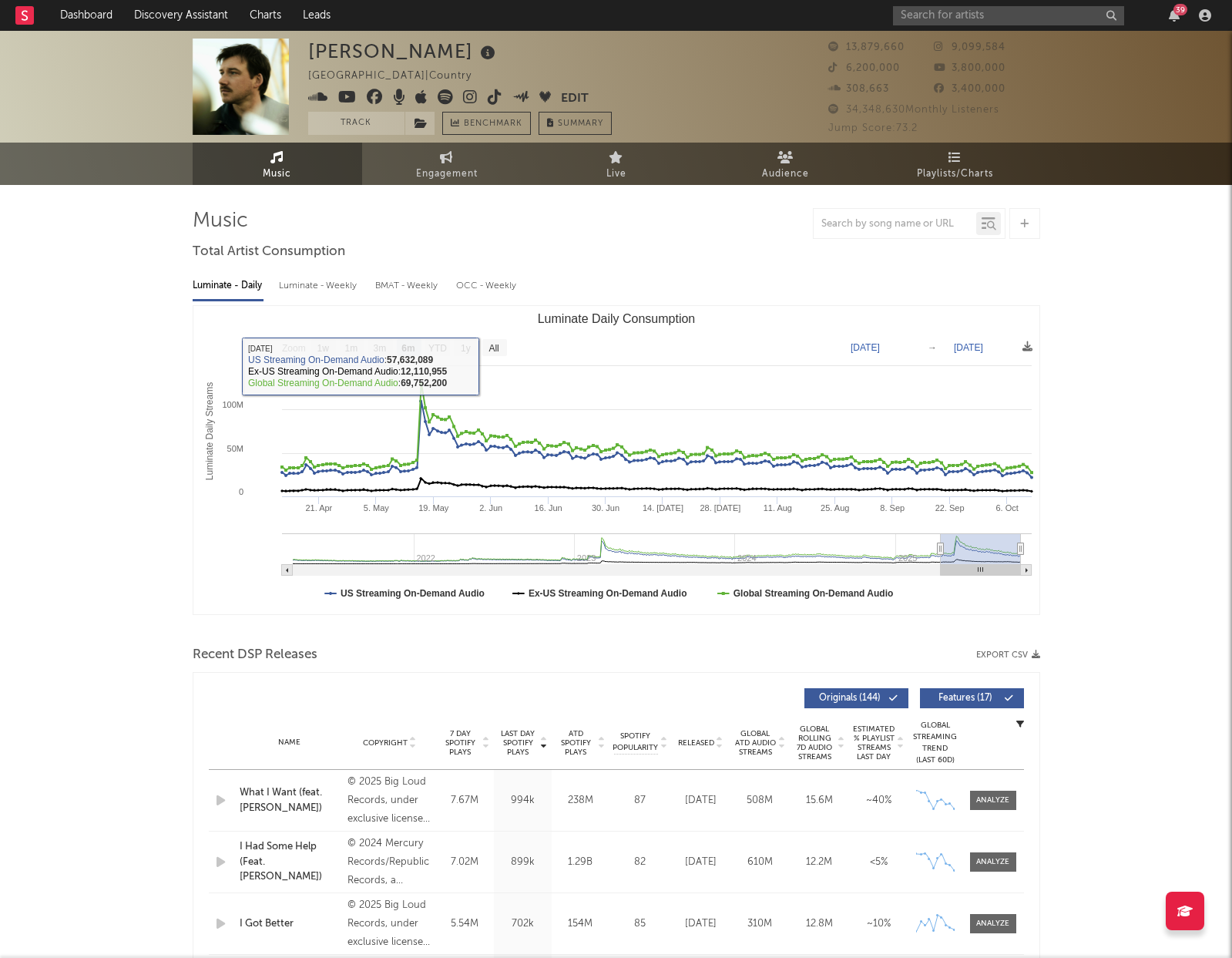
click at [302, 282] on div "Luminate - Weekly" at bounding box center [319, 286] width 81 height 26
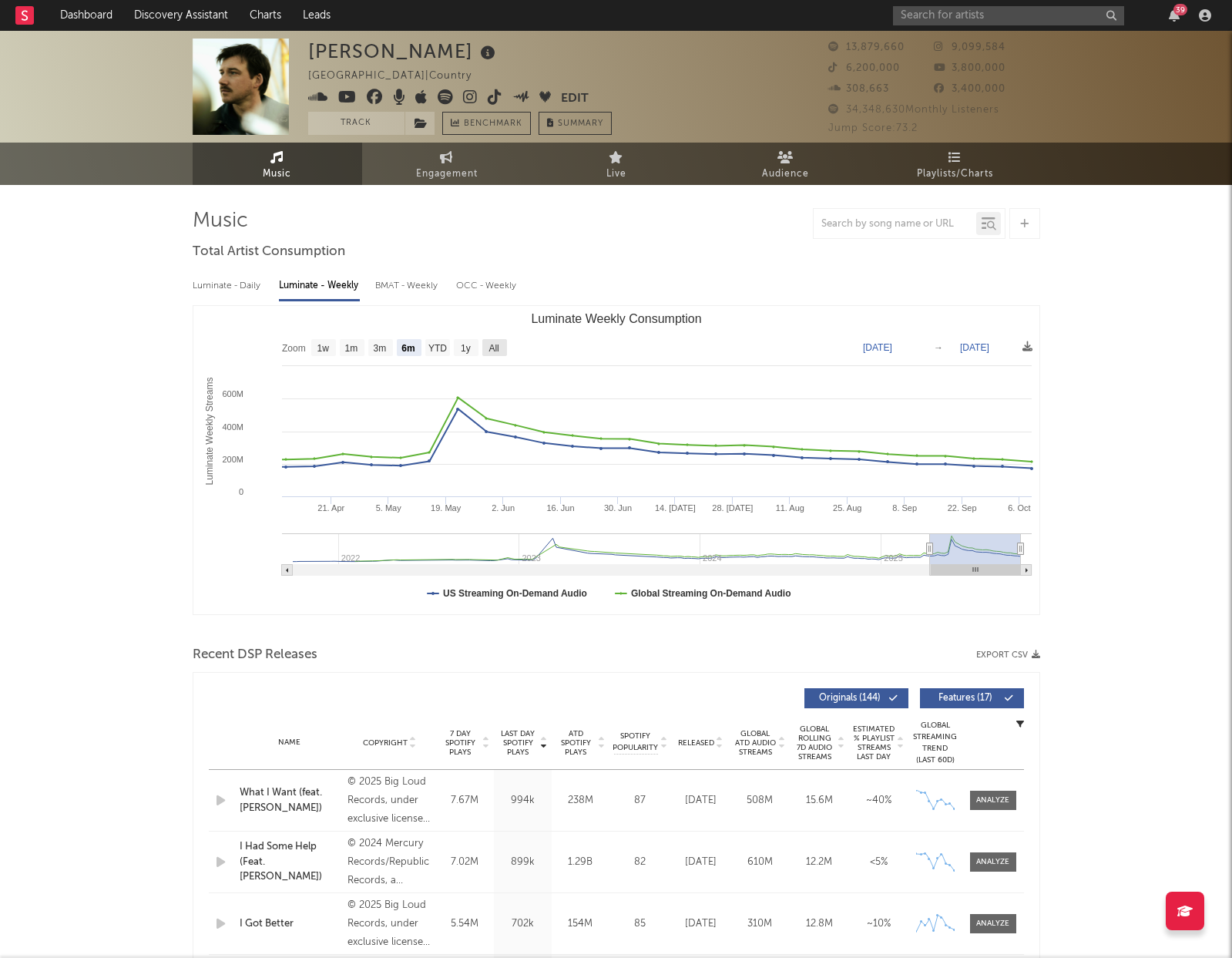
click at [496, 340] on rect "Luminate Weekly Consumption" at bounding box center [494, 348] width 24 height 17
select select "All"
type input "[DATE]"
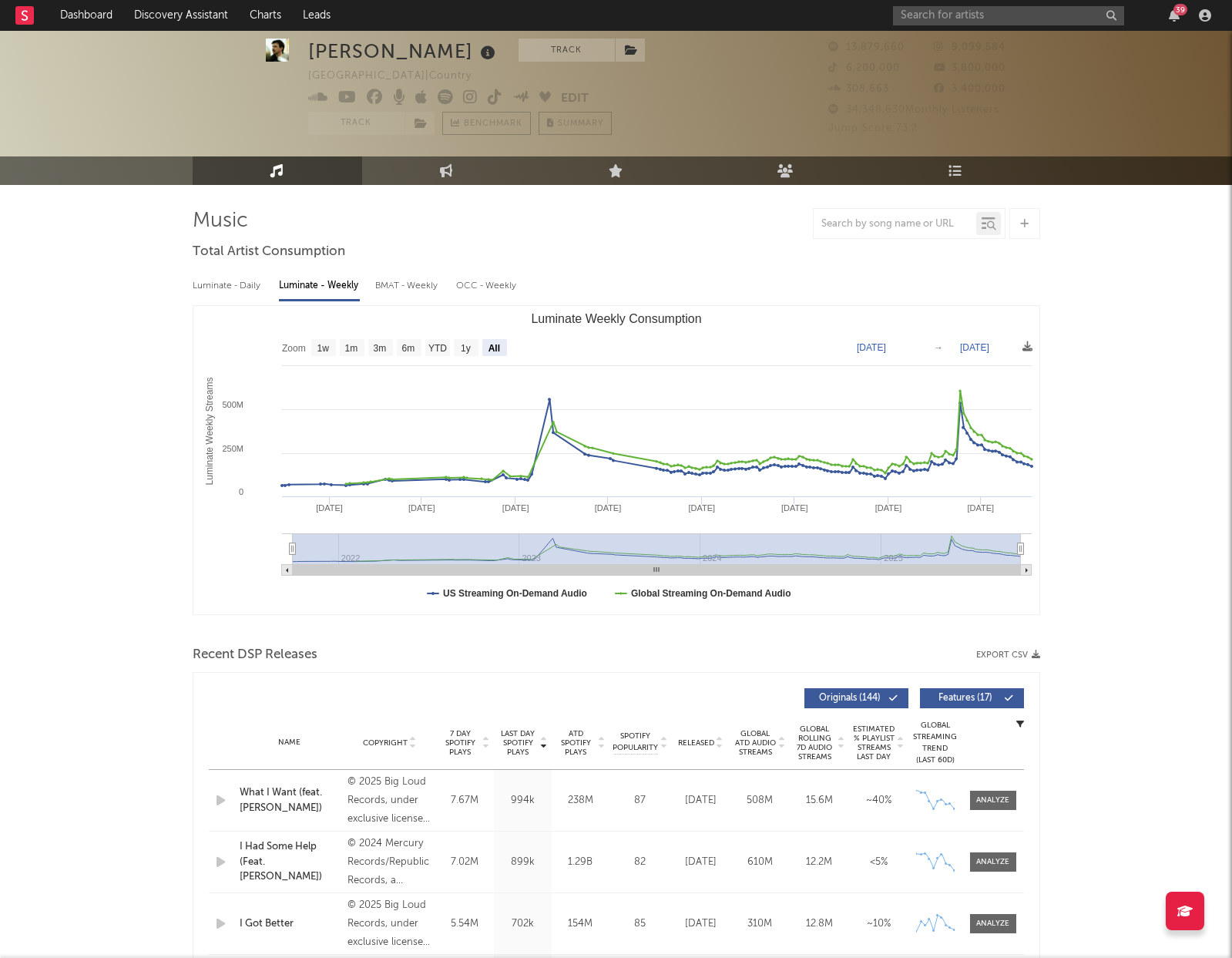
scroll to position [71, 0]
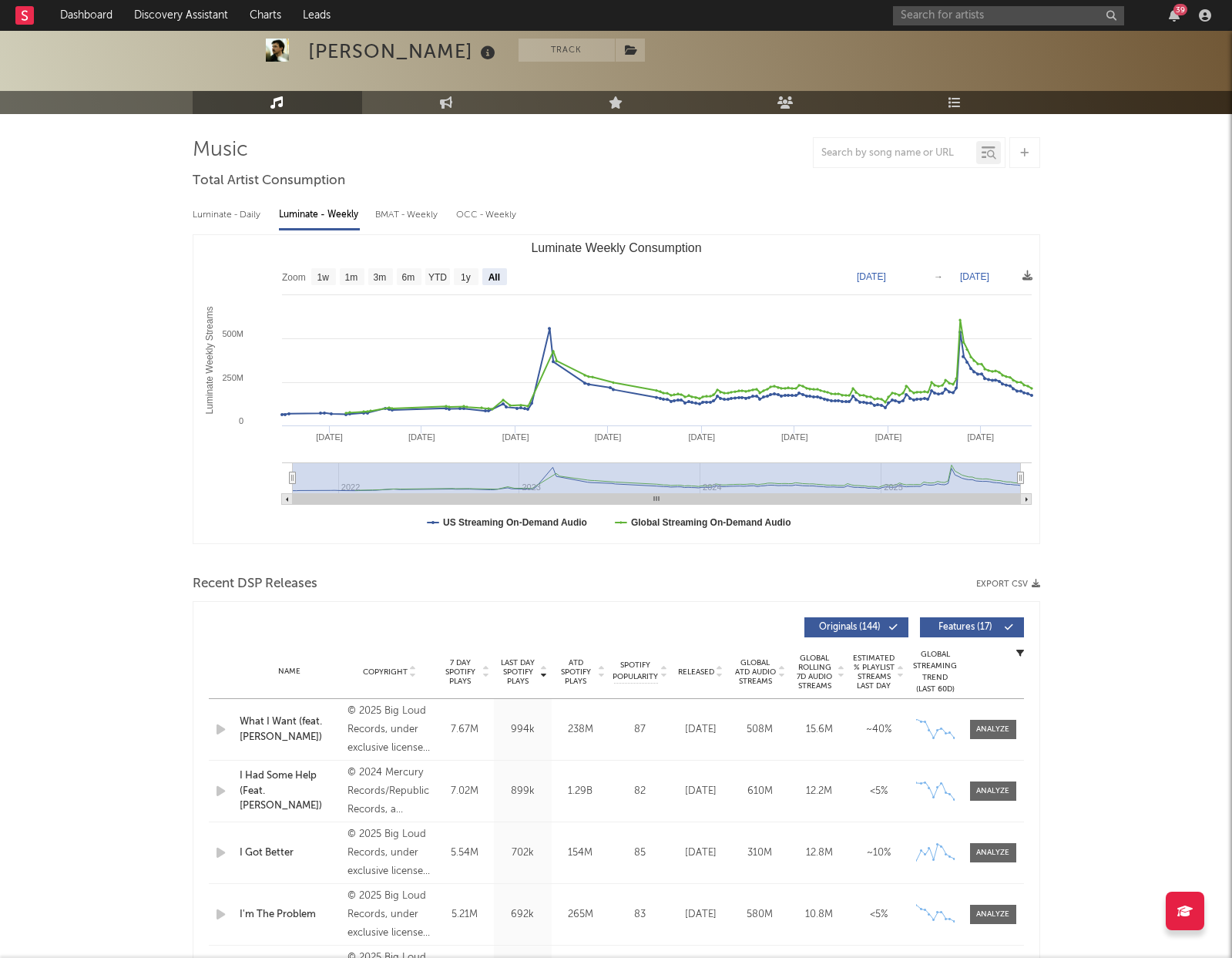
click at [587, 662] on span "ATD Spotify Plays" at bounding box center [575, 671] width 41 height 27
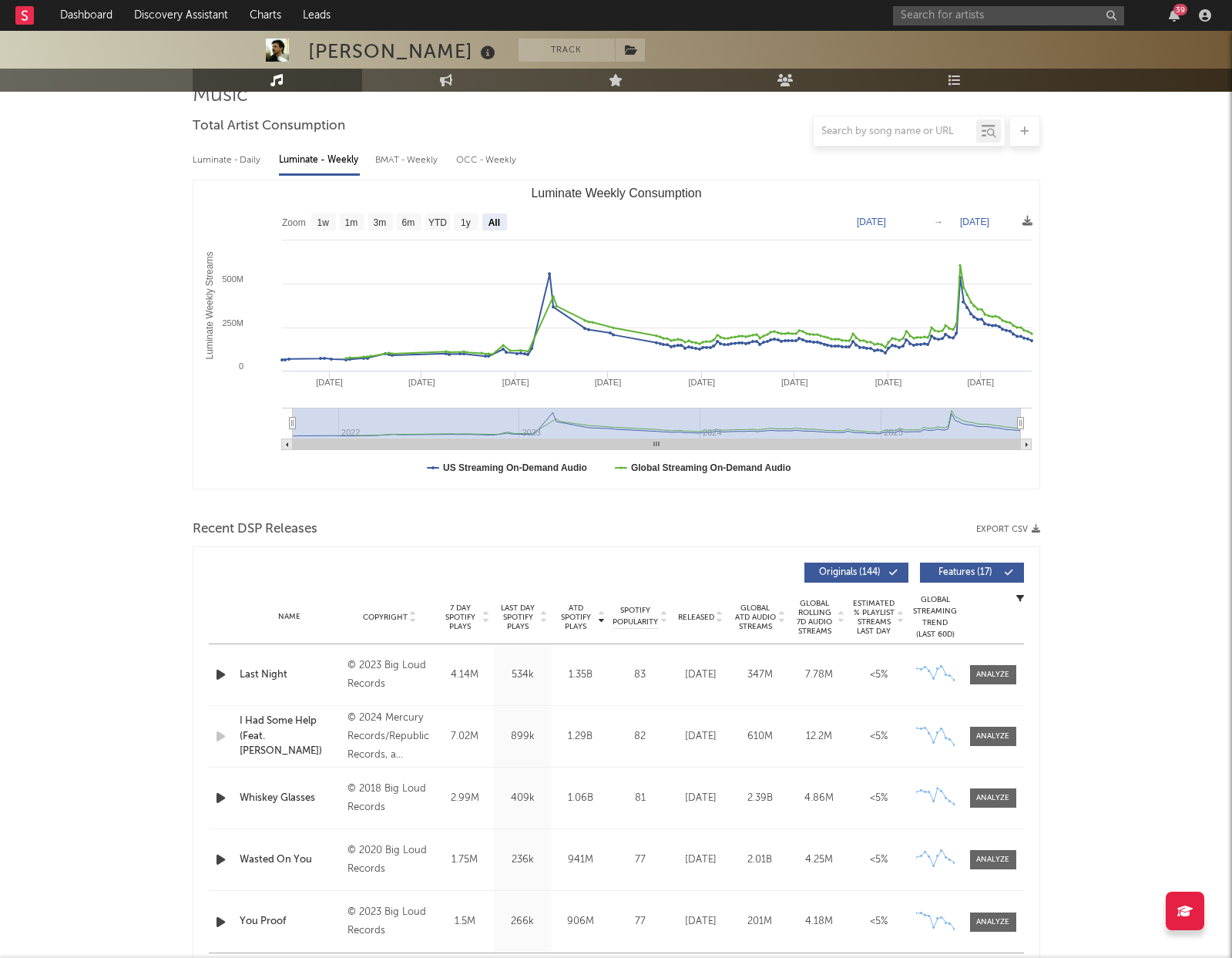
scroll to position [165, 0]
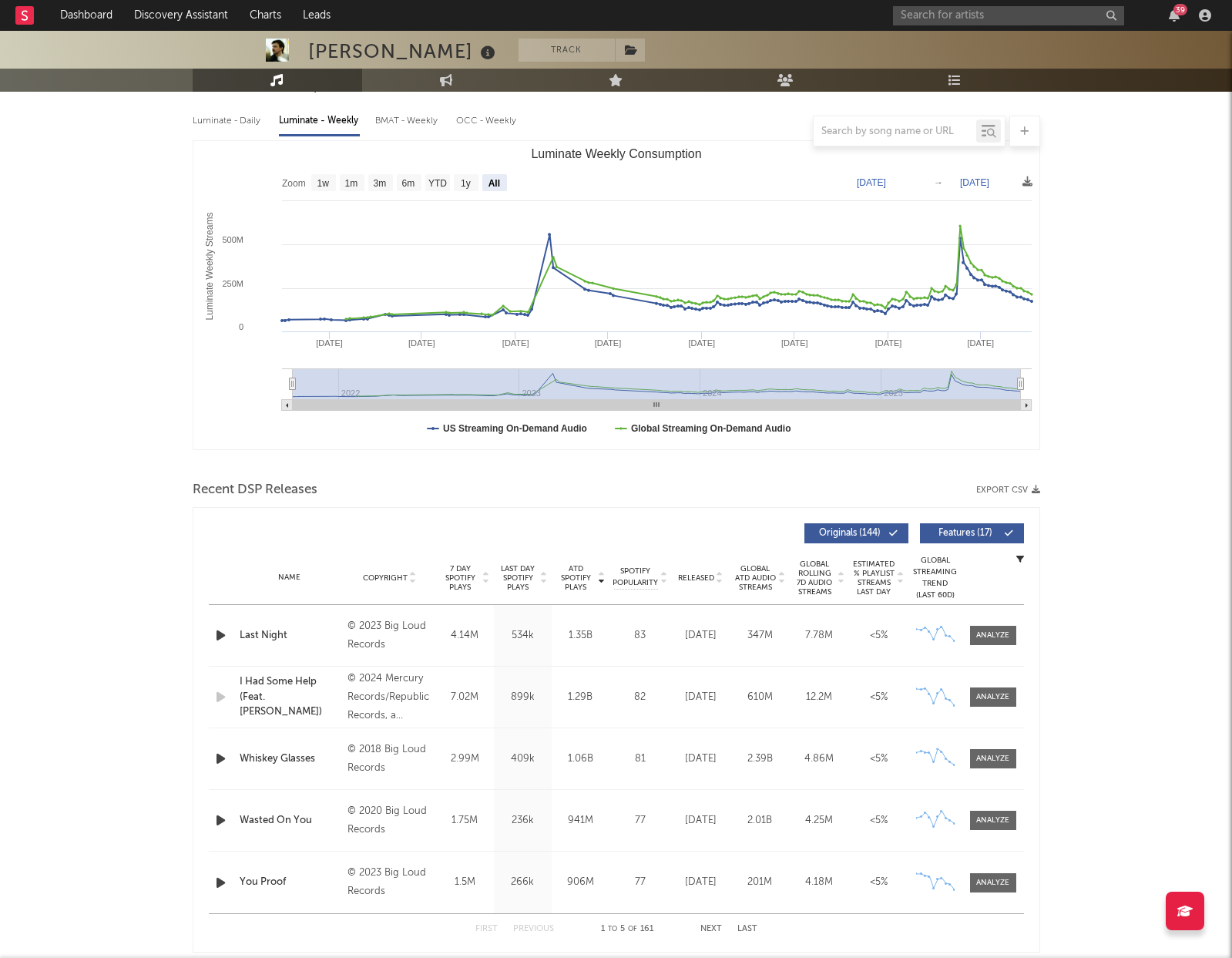
click at [521, 577] on span "Last Day Spotify Plays" at bounding box center [517, 577] width 41 height 27
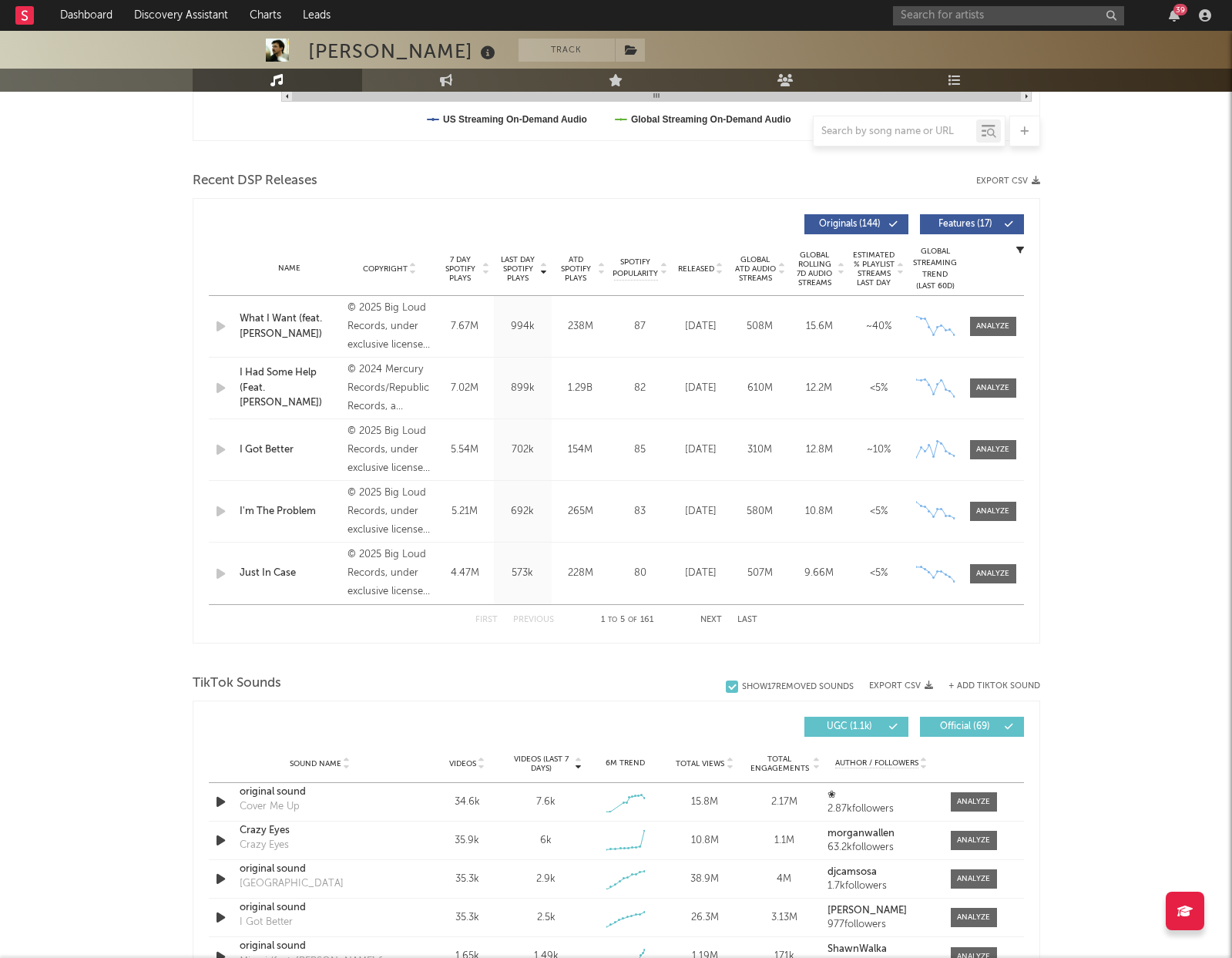
scroll to position [504, 0]
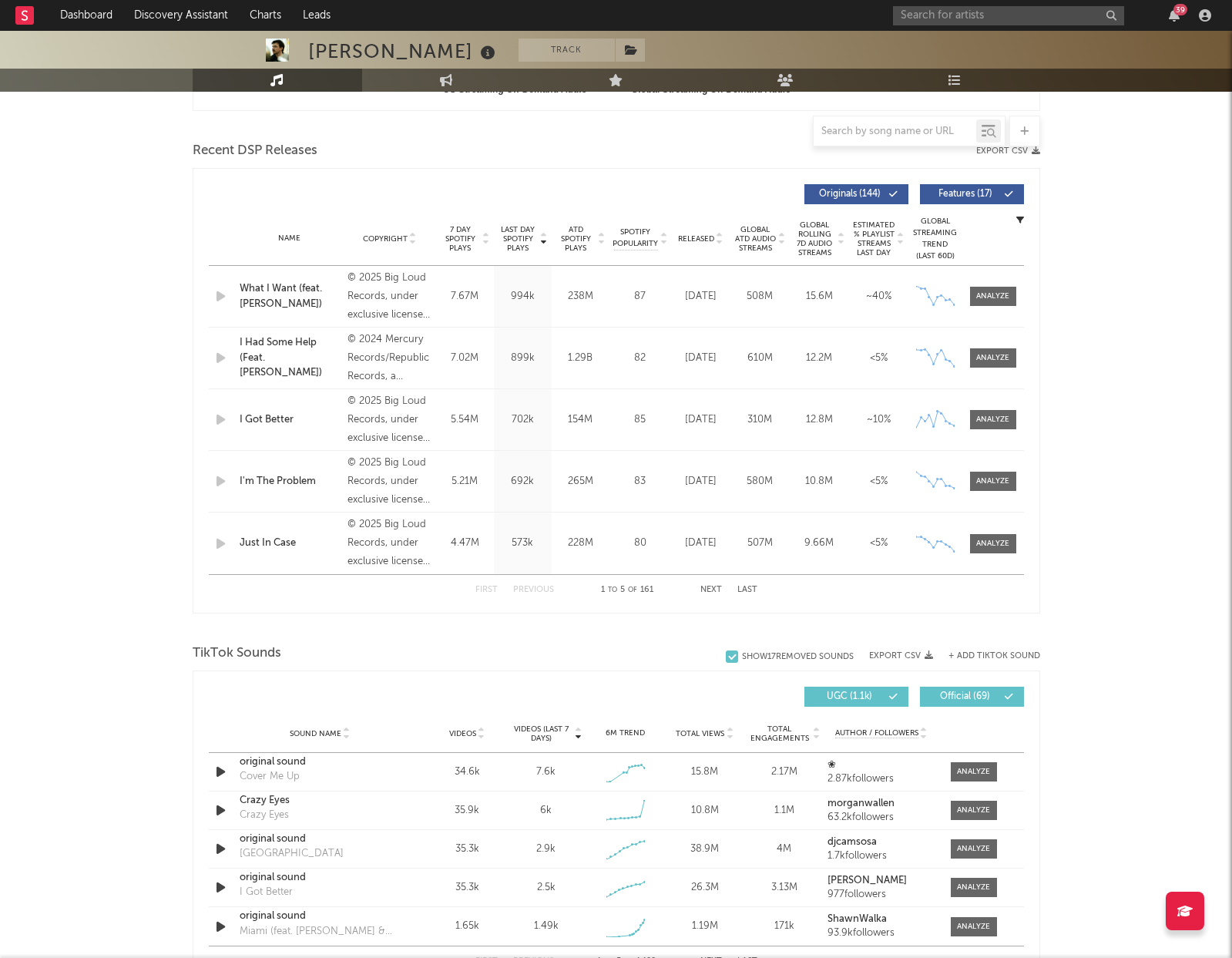
click at [692, 734] on span "Total Views" at bounding box center [700, 734] width 49 height 9
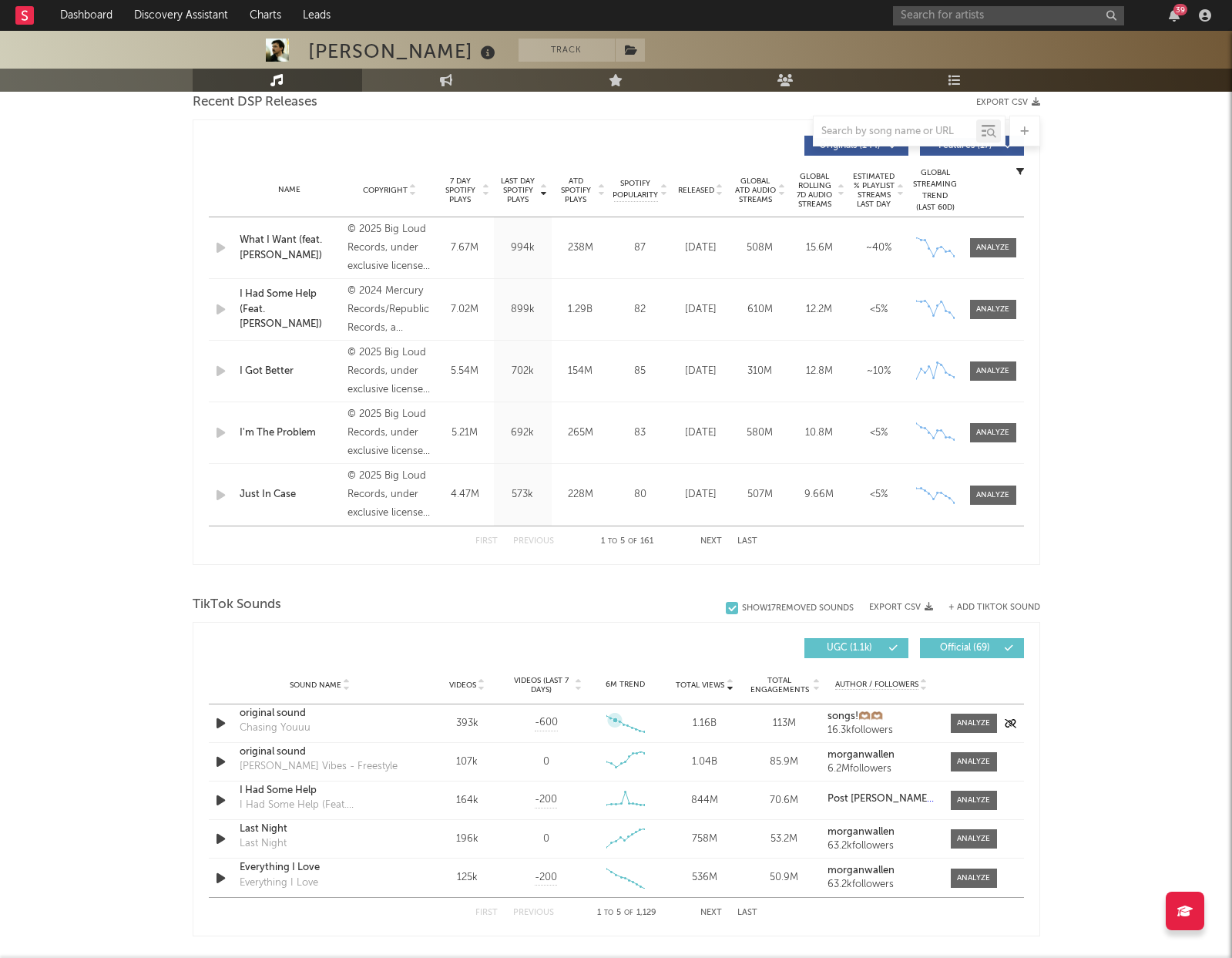
scroll to position [556, 0]
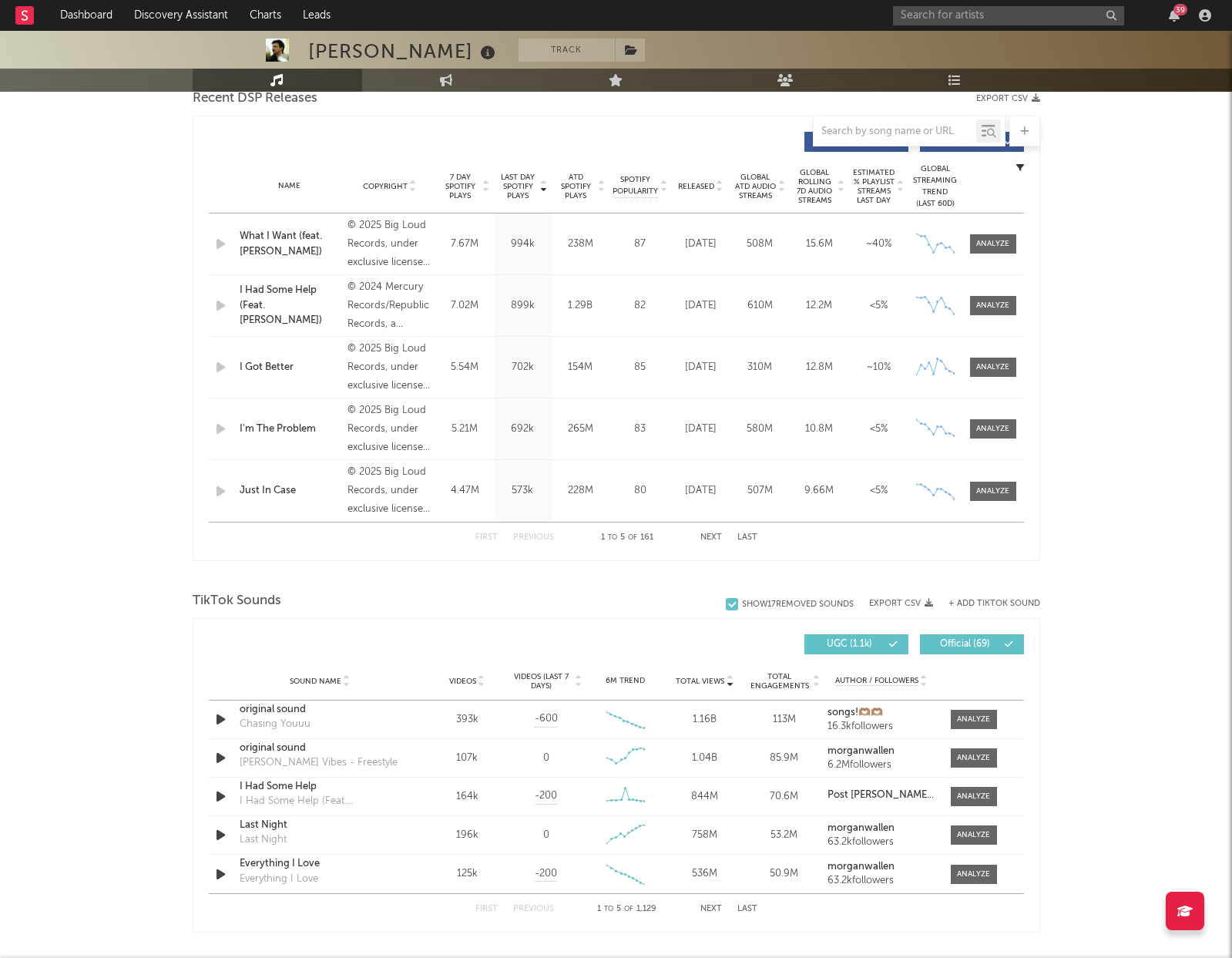
click at [475, 686] on div "Videos" at bounding box center [467, 680] width 72 height 11
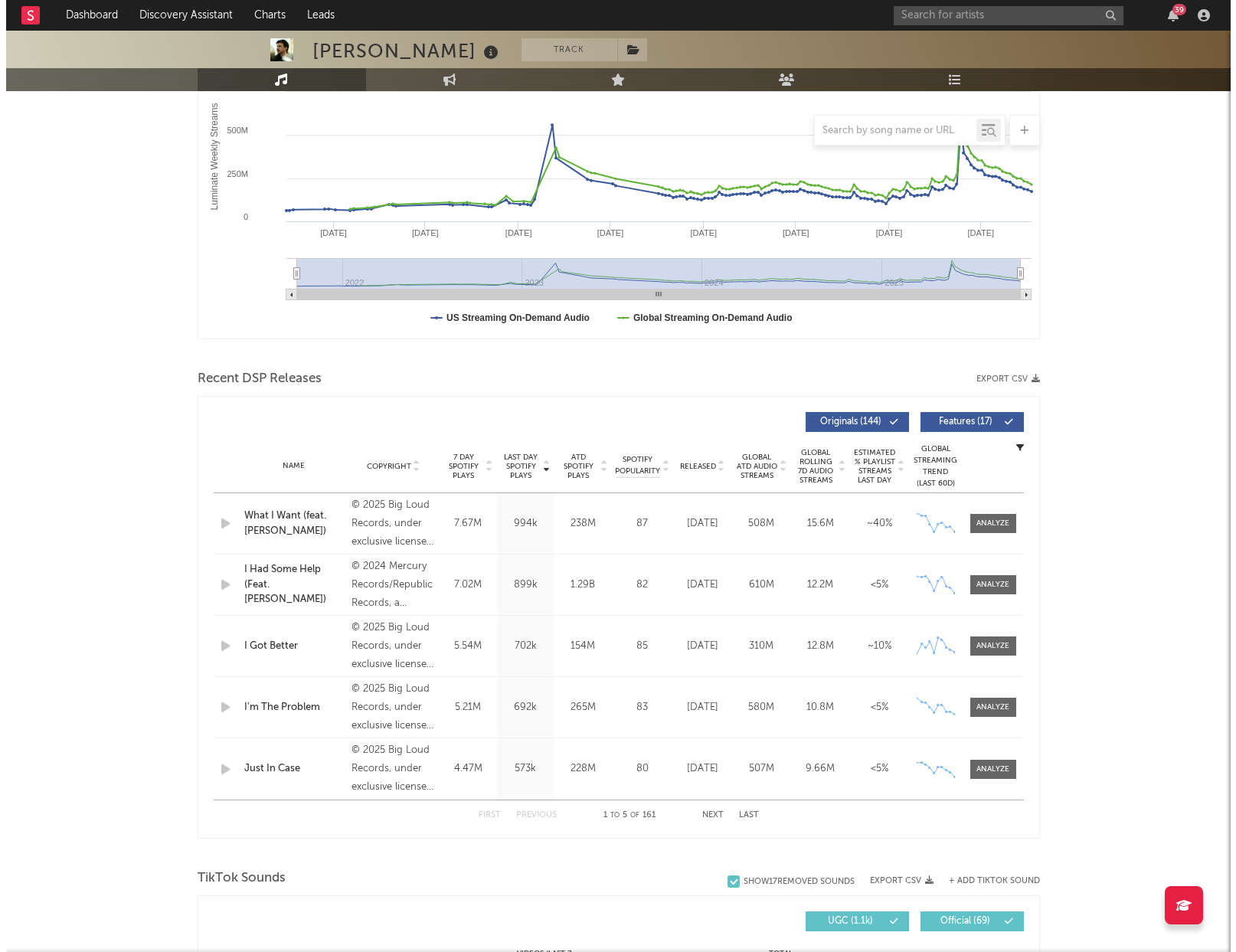
scroll to position [0, 0]
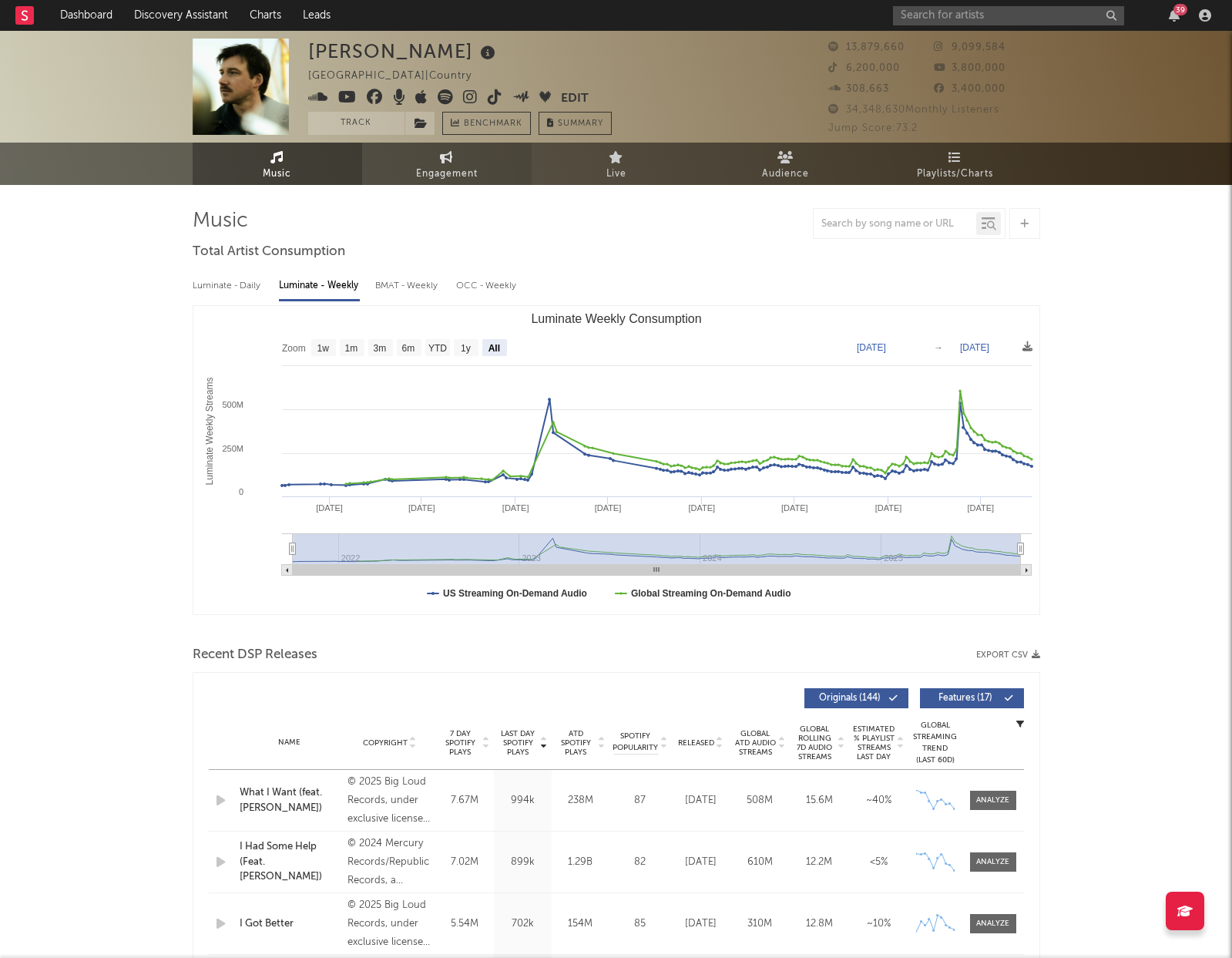
click at [494, 158] on link "Engagement" at bounding box center [446, 163] width 170 height 42
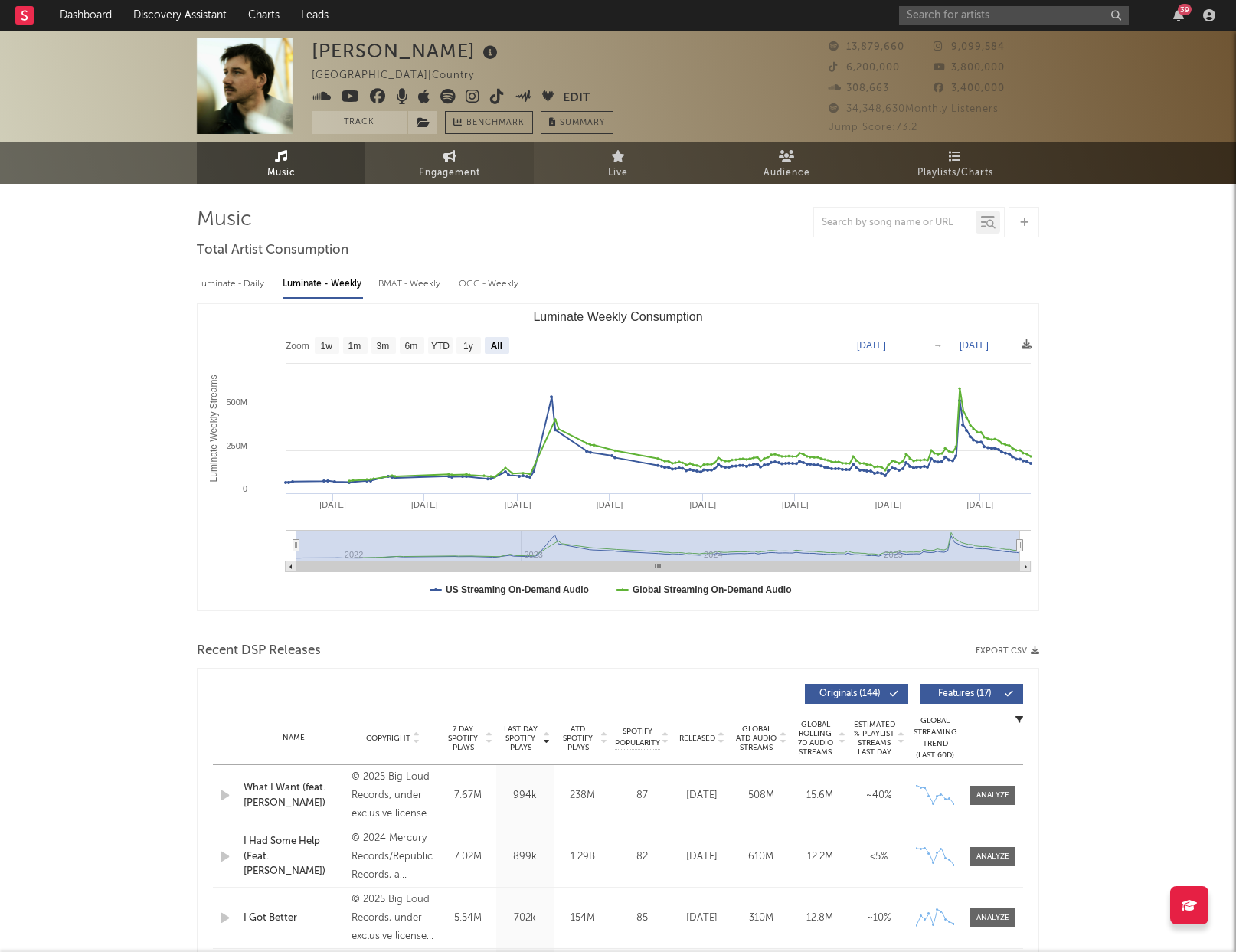
select select "1w"
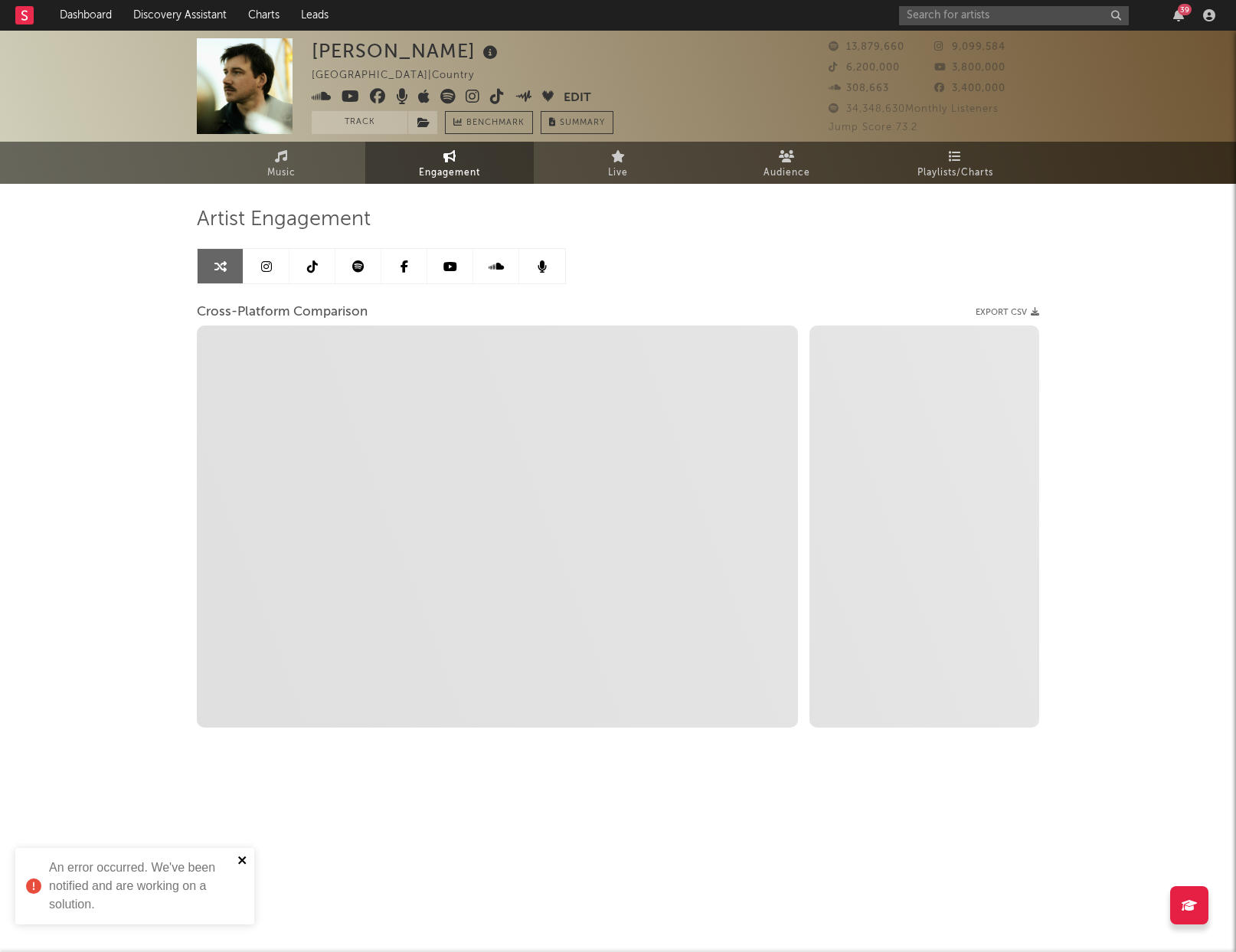
click at [239, 859] on icon "close" at bounding box center [243, 859] width 10 height 12
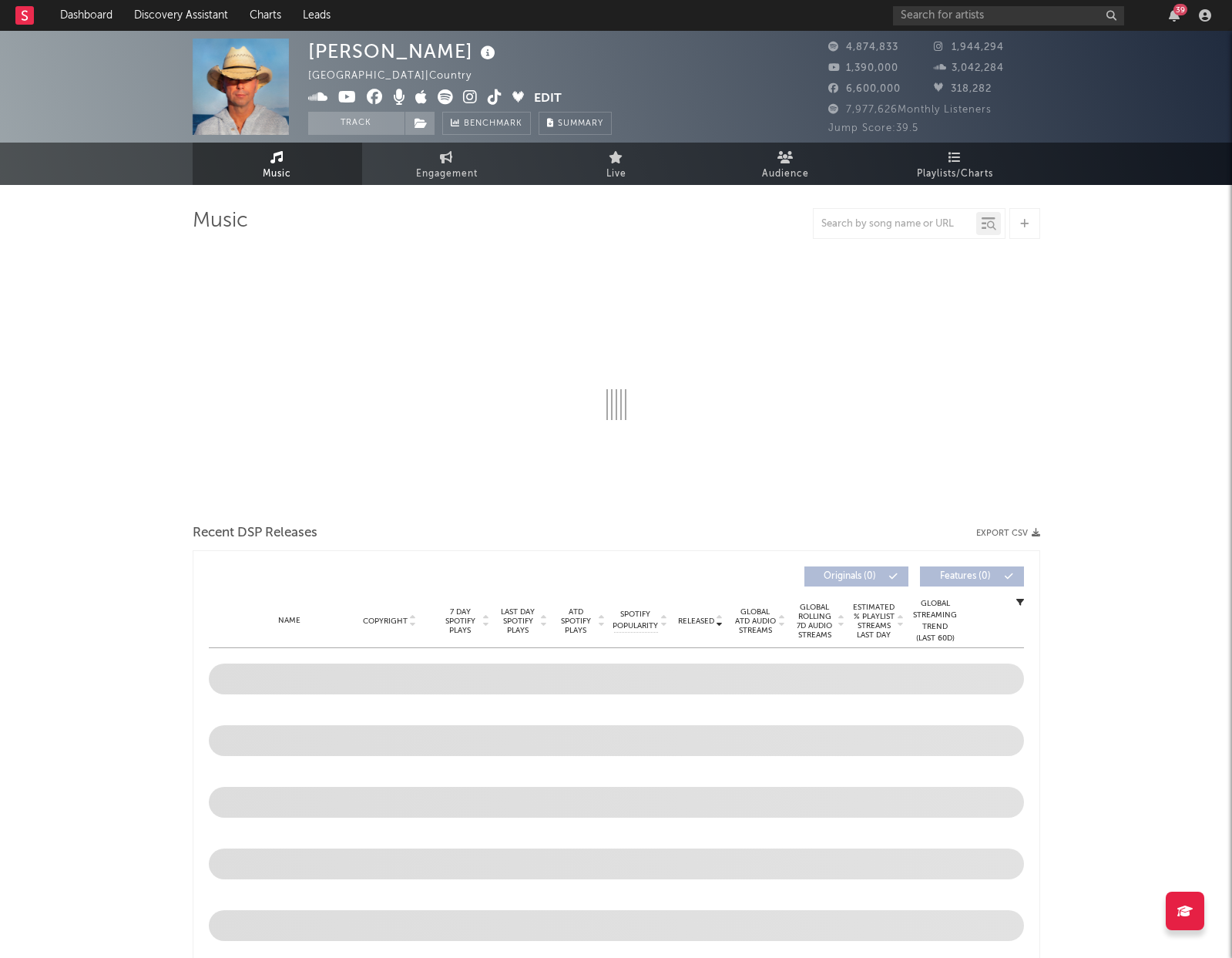
select select "6m"
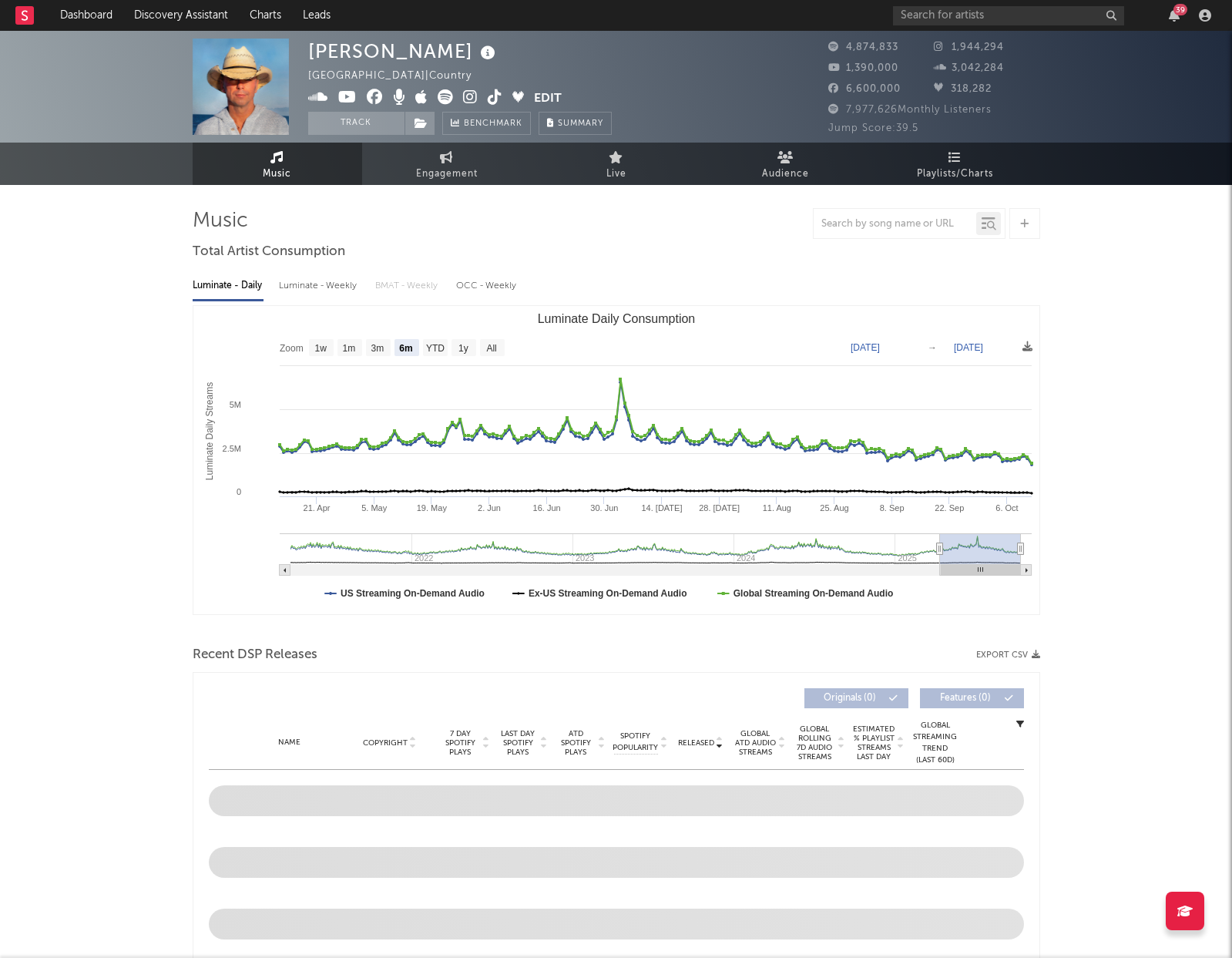
click at [334, 287] on div "Luminate - Weekly" at bounding box center [319, 286] width 81 height 26
select select "6m"
